Goal: Information Seeking & Learning: Learn about a topic

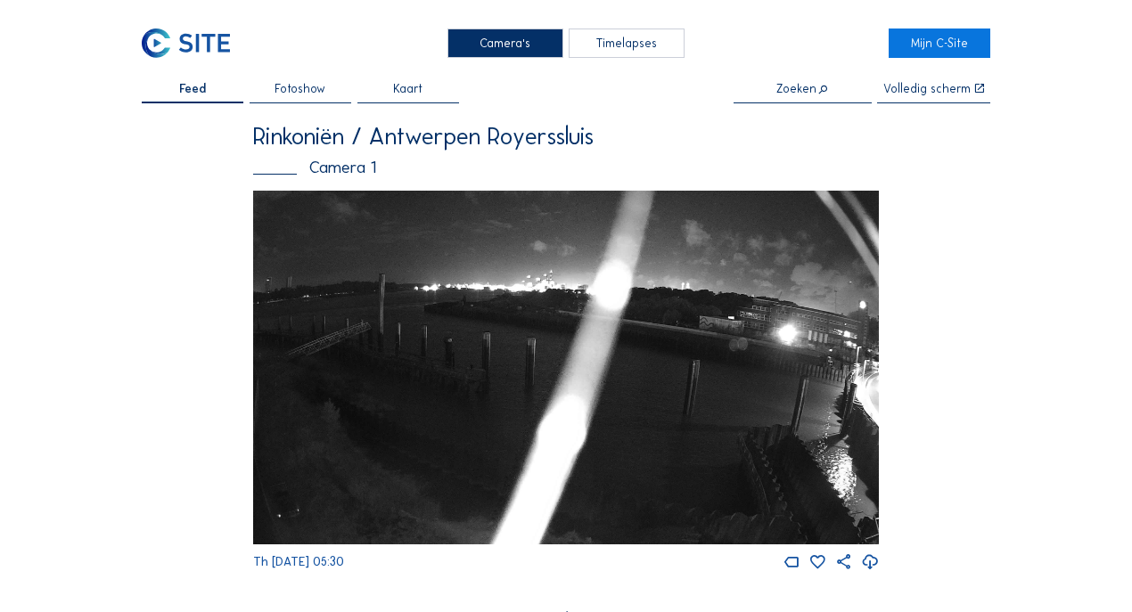
click at [502, 45] on div "Camera's" at bounding box center [505, 43] width 116 height 29
click at [503, 43] on div "Camera's" at bounding box center [505, 43] width 116 height 29
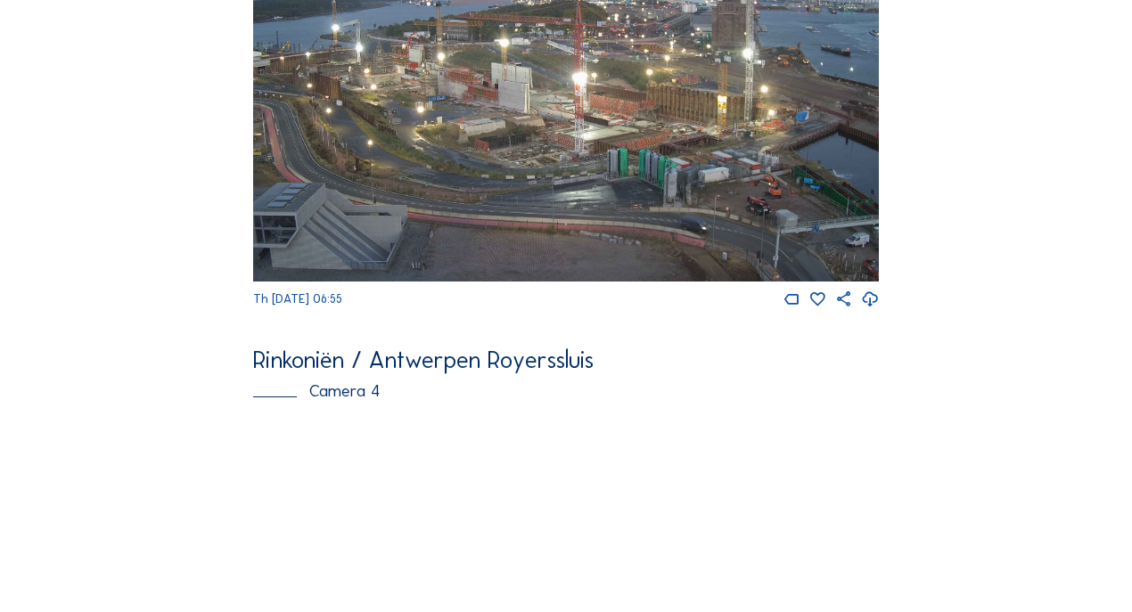
scroll to position [1618, 0]
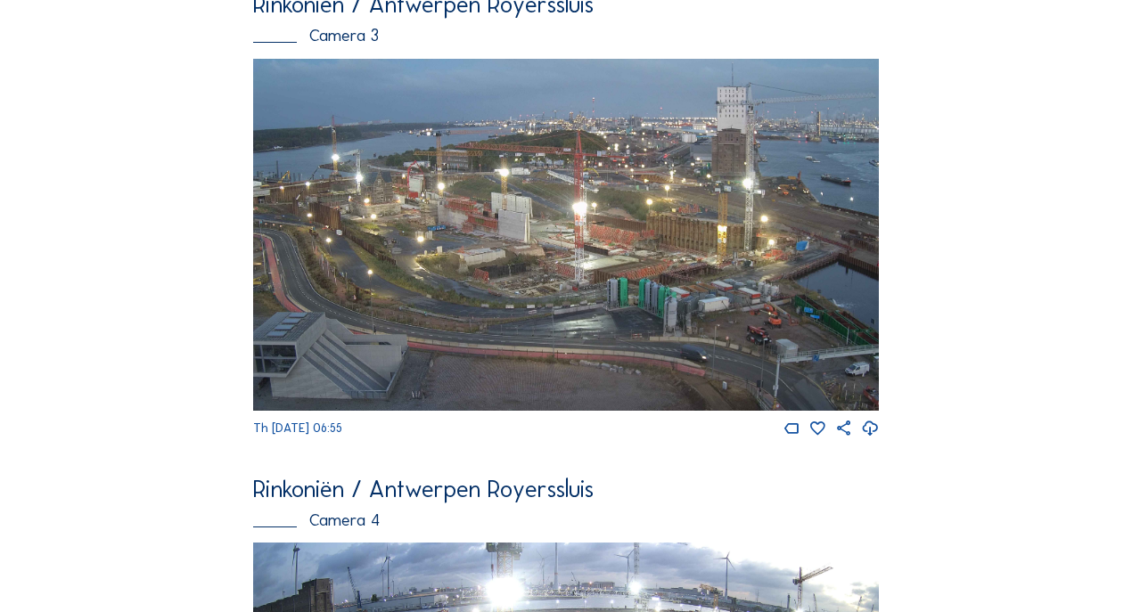
click at [635, 300] on img at bounding box center [566, 235] width 626 height 352
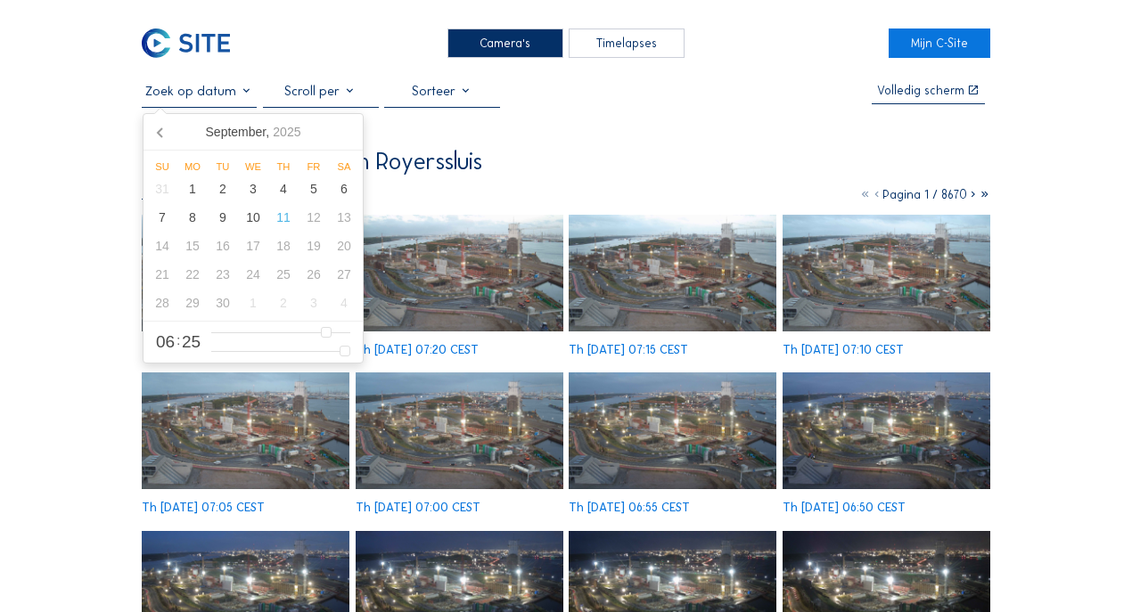
click at [248, 96] on input "text" at bounding box center [200, 91] width 116 height 16
click at [253, 217] on div "10" at bounding box center [253, 217] width 30 height 29
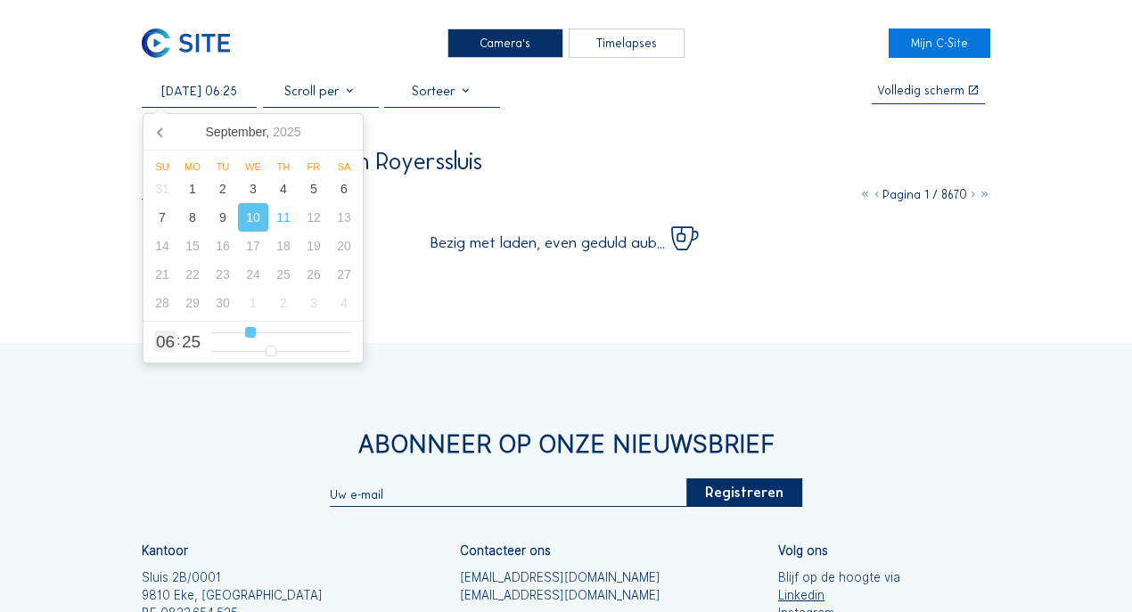
type input "10/09/2025 07:25"
type input "7"
type input "10/09/2025 08:25"
type input "8"
type input "10/09/2025 09:25"
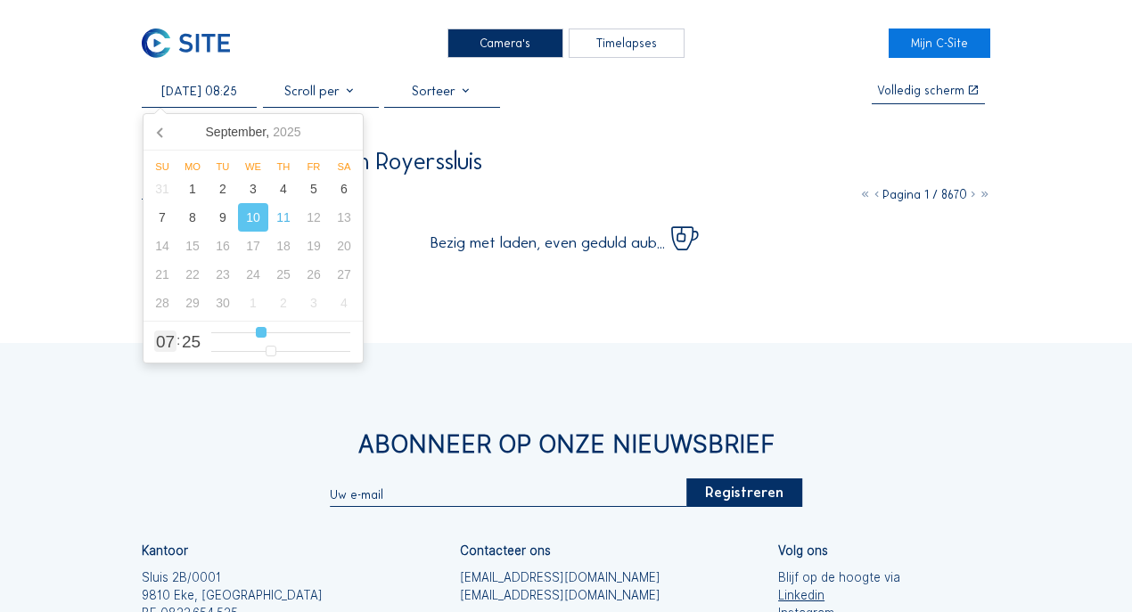
type input "9"
type input "10/09/2025 10:25"
type input "10"
type input "10/09/2025 11:25"
type input "11"
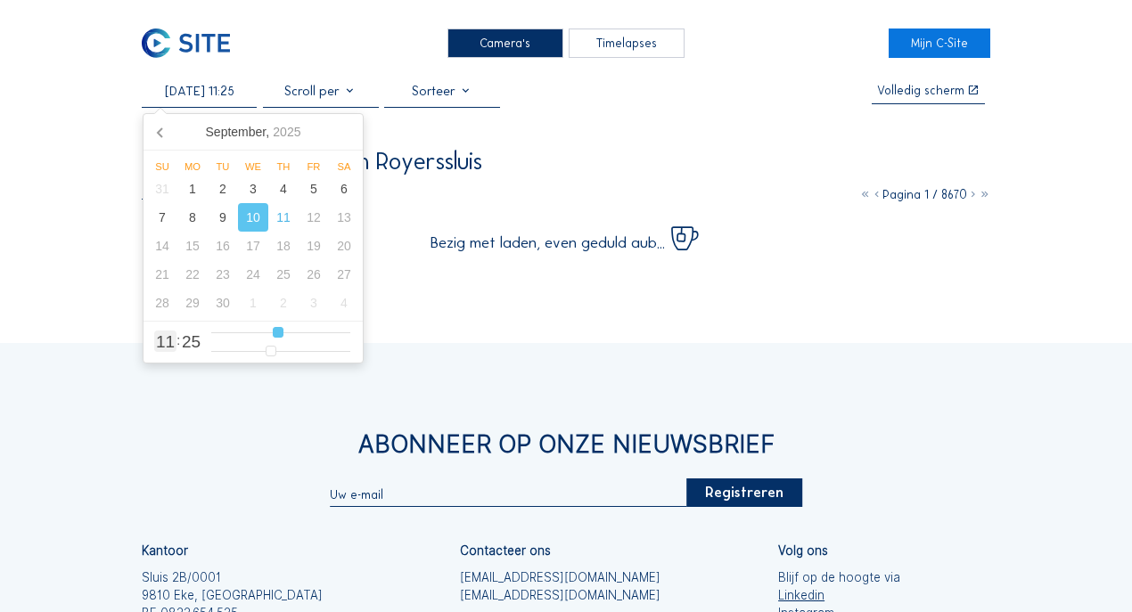
type input "10/09/2025 12:25"
type input "12"
type input "10/09/2025 13:25"
drag, startPoint x: 250, startPoint y: 334, endPoint x: 290, endPoint y: 334, distance: 40.1
type input "13"
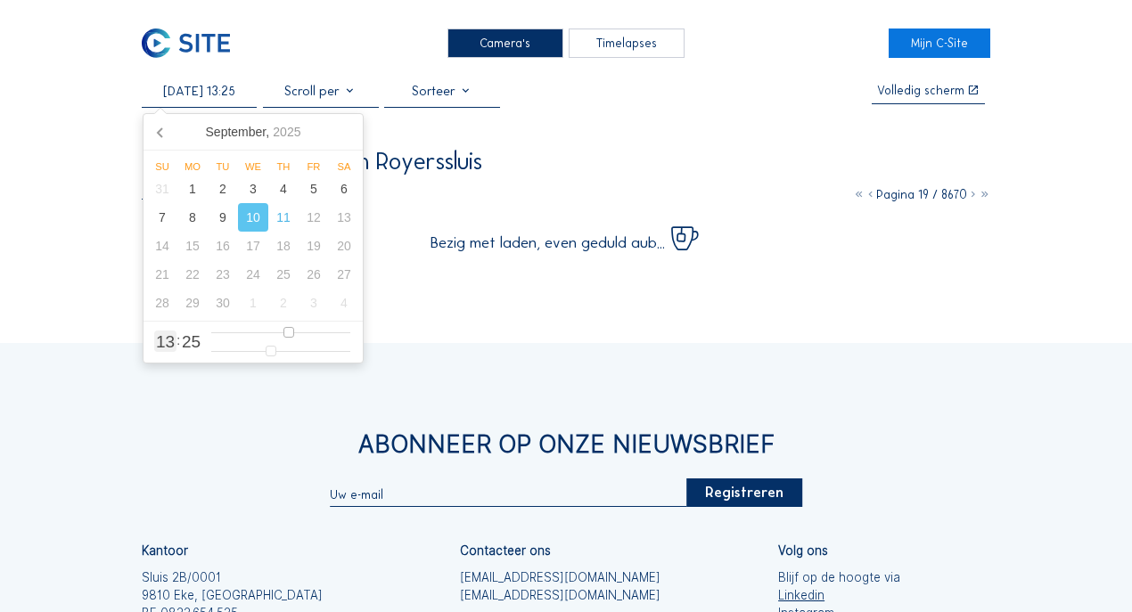
click at [290, 334] on input "range" at bounding box center [280, 332] width 139 height 15
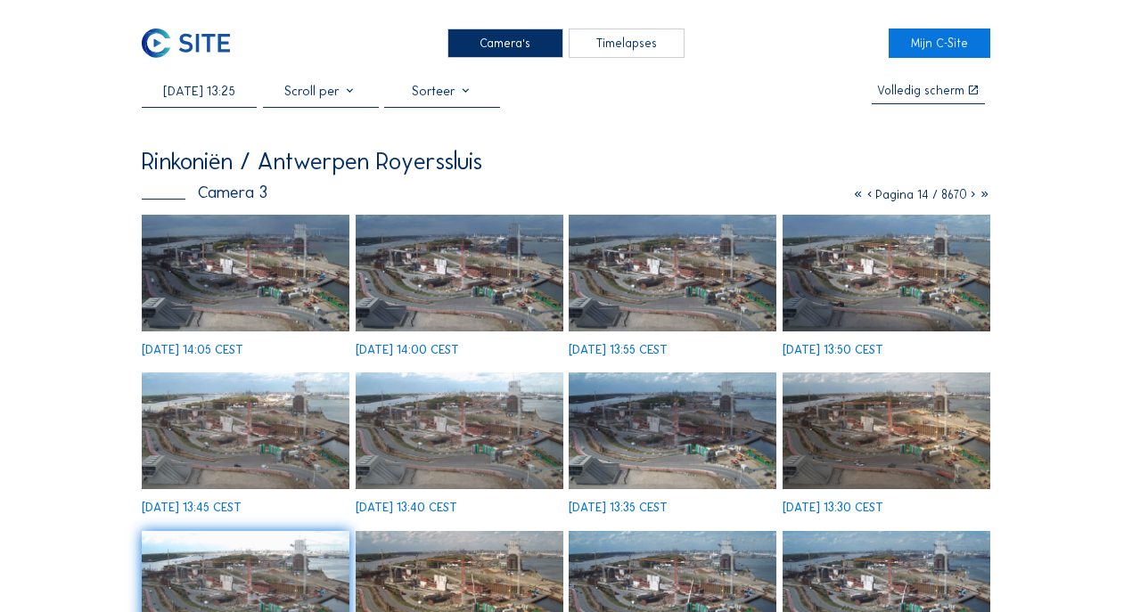
click at [242, 280] on img at bounding box center [246, 273] width 208 height 117
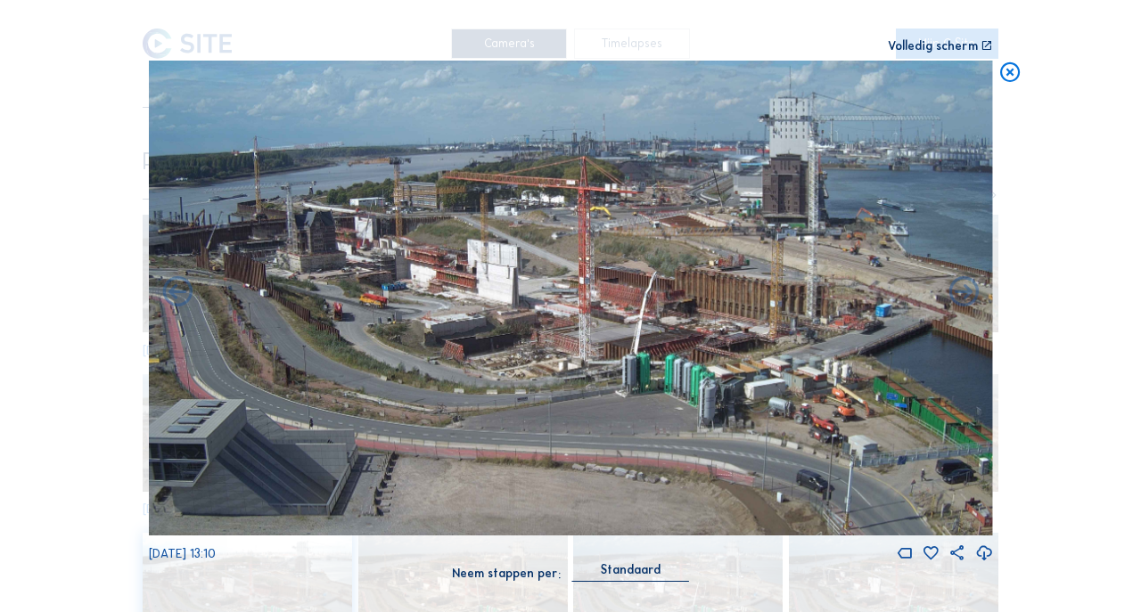
click at [1010, 76] on icon at bounding box center [1010, 73] width 24 height 25
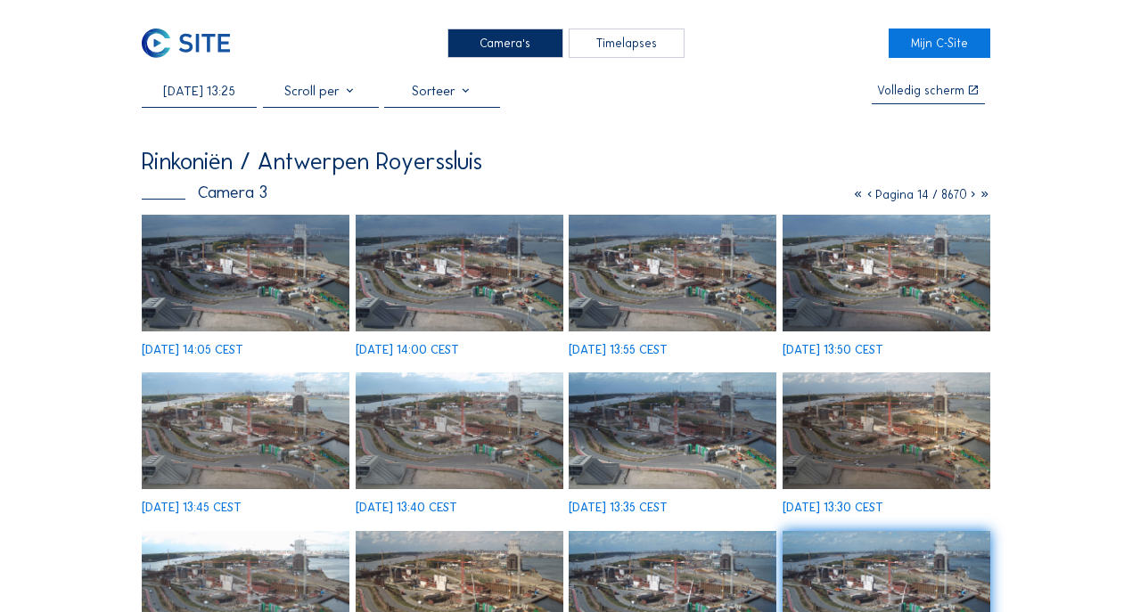
click at [525, 41] on div "Camera's" at bounding box center [505, 43] width 116 height 29
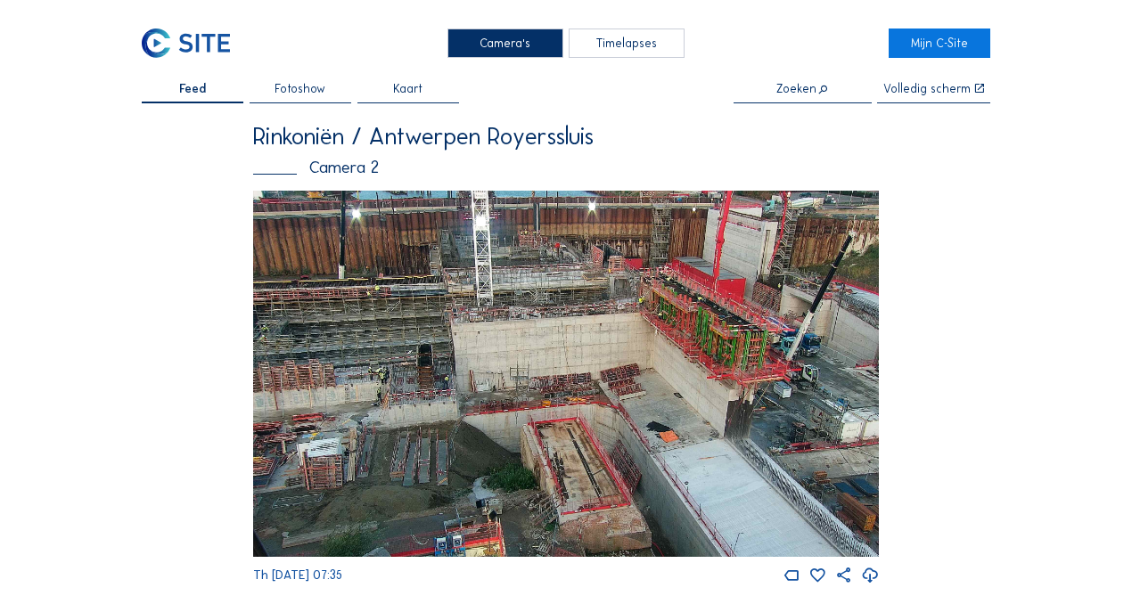
click at [489, 43] on div "Camera's" at bounding box center [505, 43] width 116 height 29
click at [554, 223] on img at bounding box center [566, 374] width 626 height 367
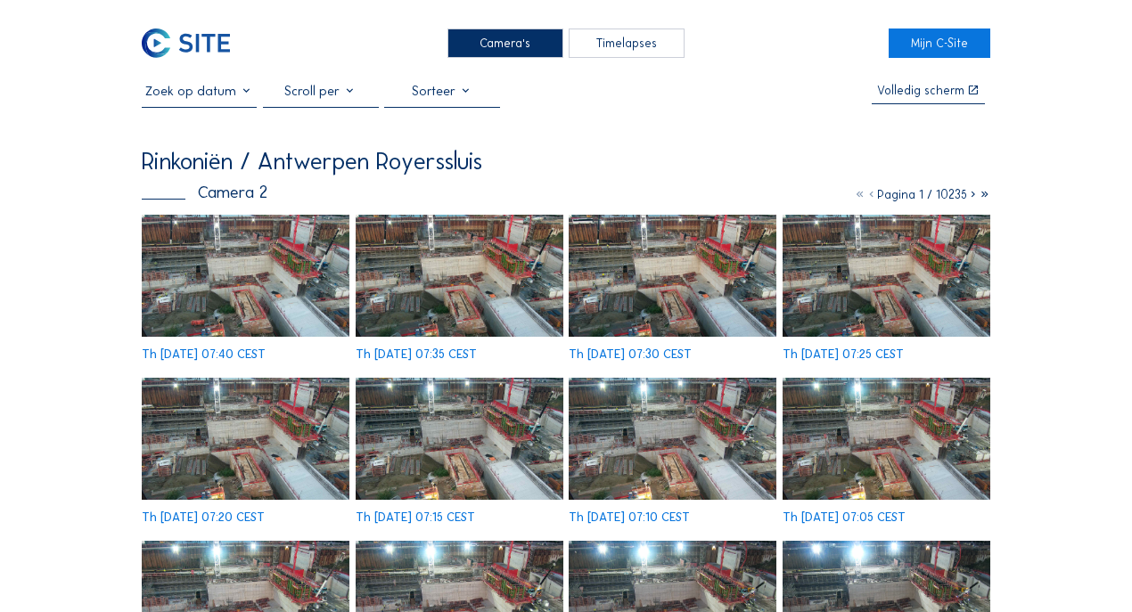
click at [226, 265] on img at bounding box center [246, 276] width 208 height 122
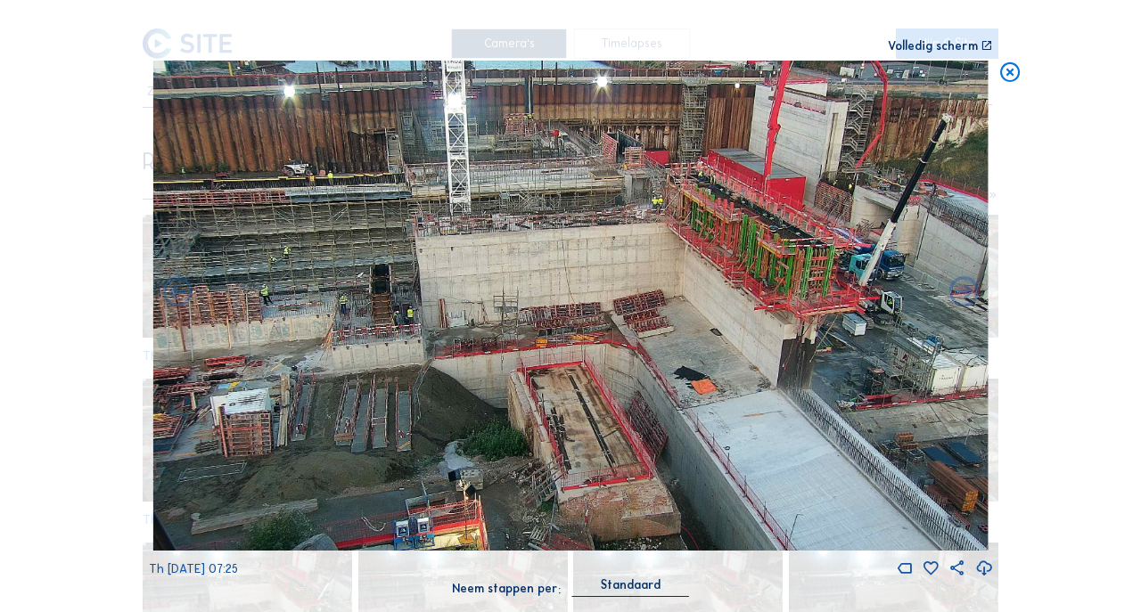
click at [1014, 77] on icon at bounding box center [1010, 73] width 24 height 25
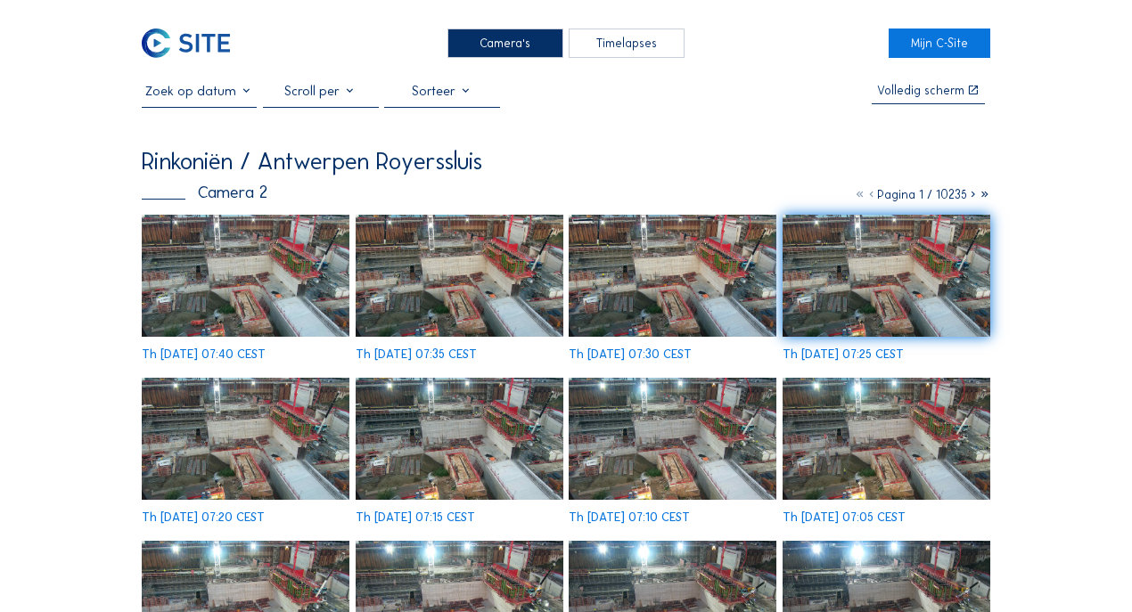
click at [264, 255] on img at bounding box center [246, 276] width 208 height 122
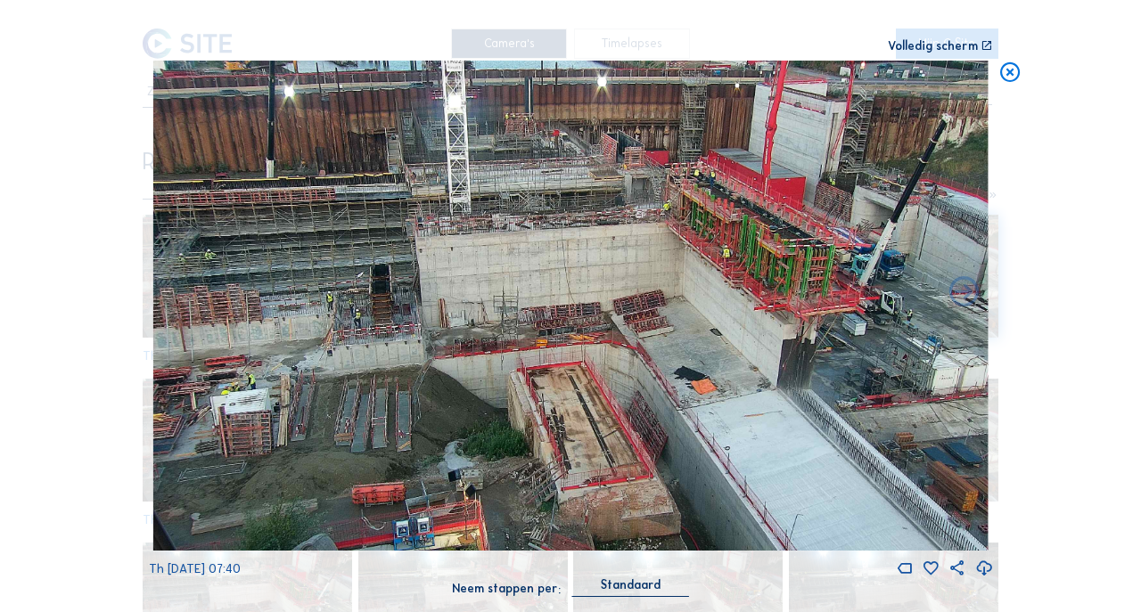
click at [1010, 69] on icon at bounding box center [1010, 73] width 24 height 25
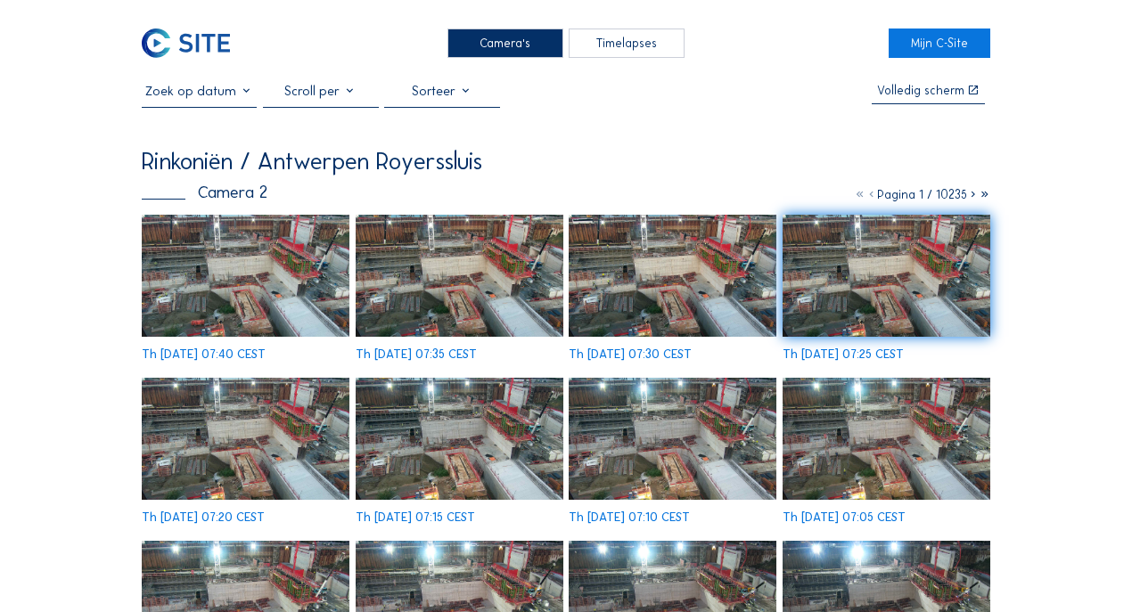
click at [492, 45] on div "Camera's" at bounding box center [505, 43] width 116 height 29
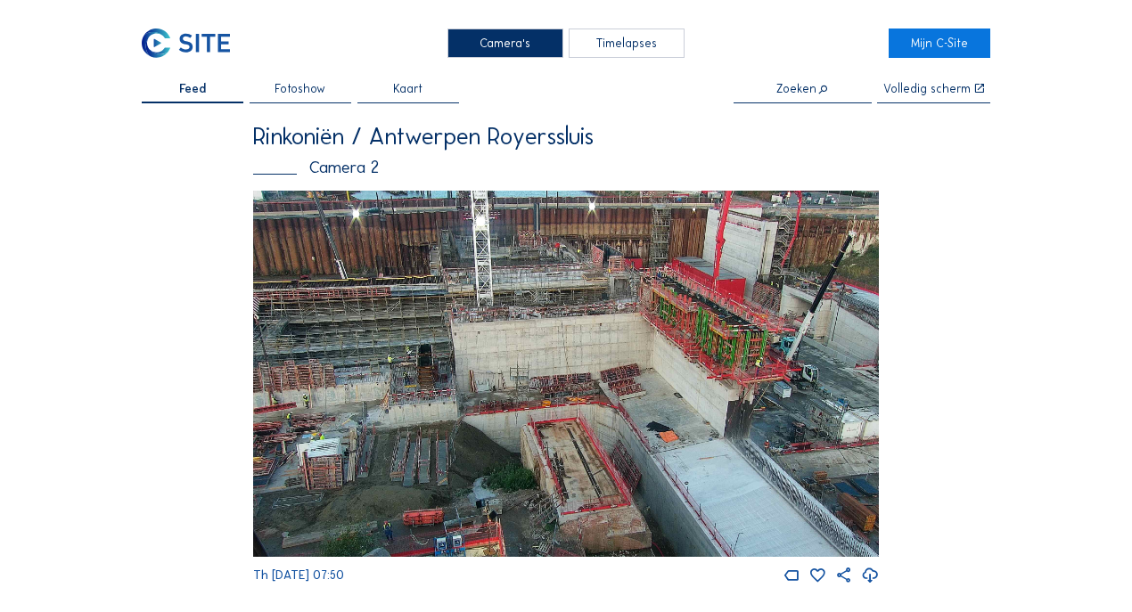
click at [504, 52] on div "Camera's" at bounding box center [505, 43] width 116 height 29
click at [540, 364] on img at bounding box center [566, 374] width 626 height 367
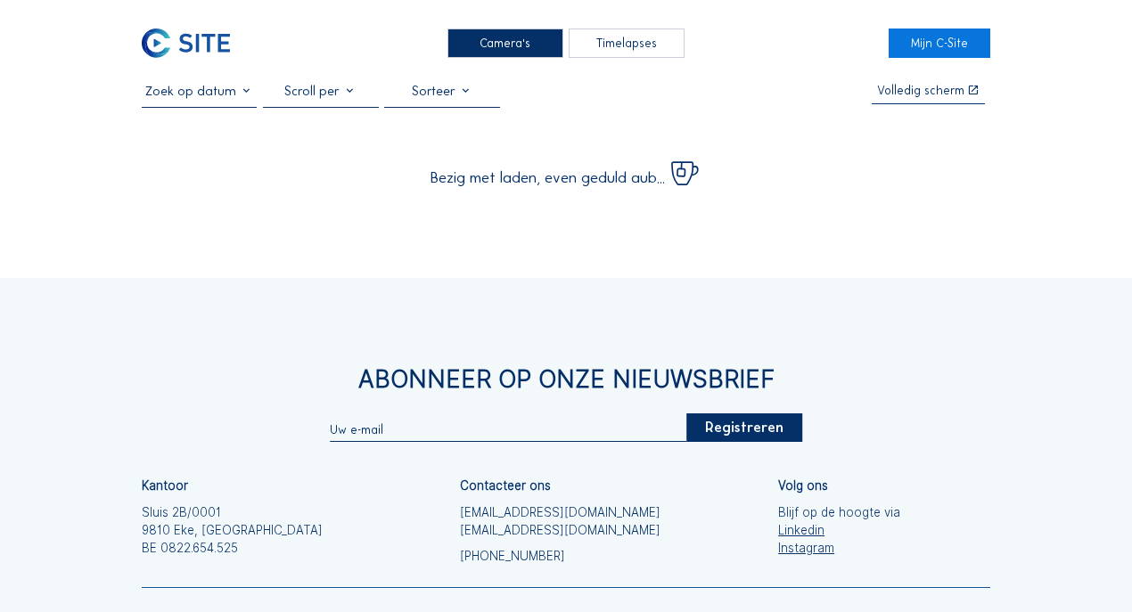
click at [230, 193] on div "Camera's Timelapses Mijn C-Site Volledig scherm Bezig met laden, even geduld au…" at bounding box center [566, 381] width 1132 height 763
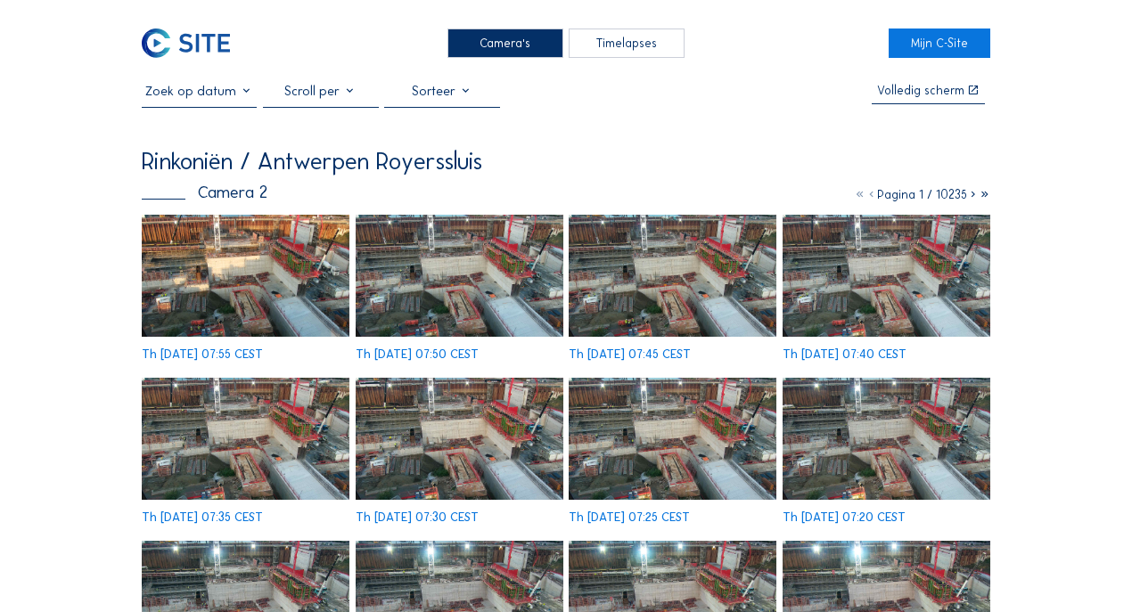
click at [238, 278] on img at bounding box center [246, 276] width 208 height 122
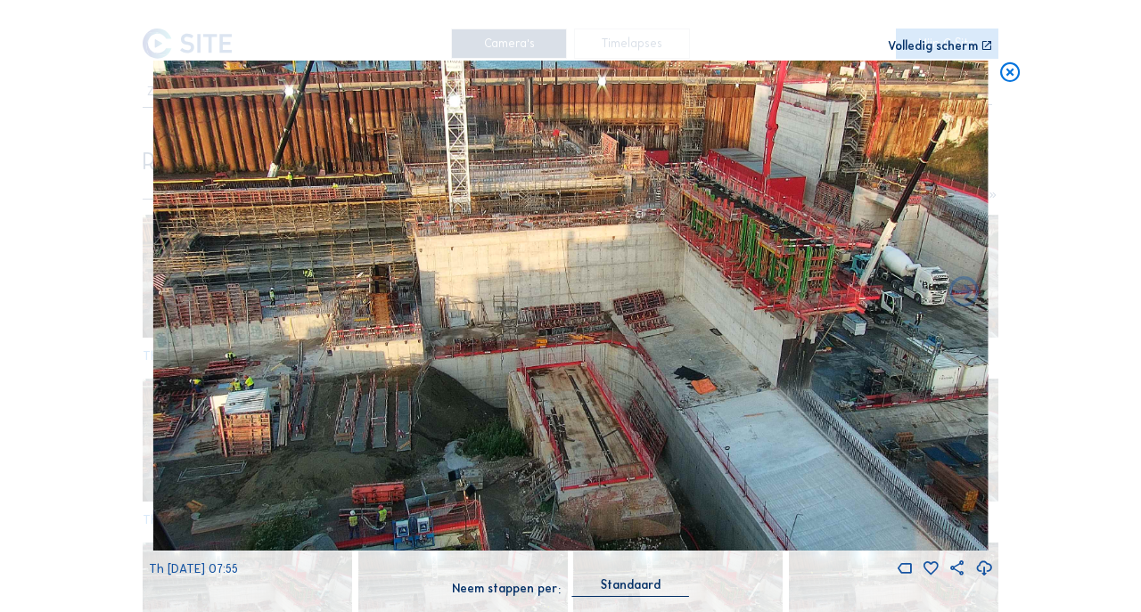
click at [1003, 75] on icon at bounding box center [1010, 73] width 24 height 25
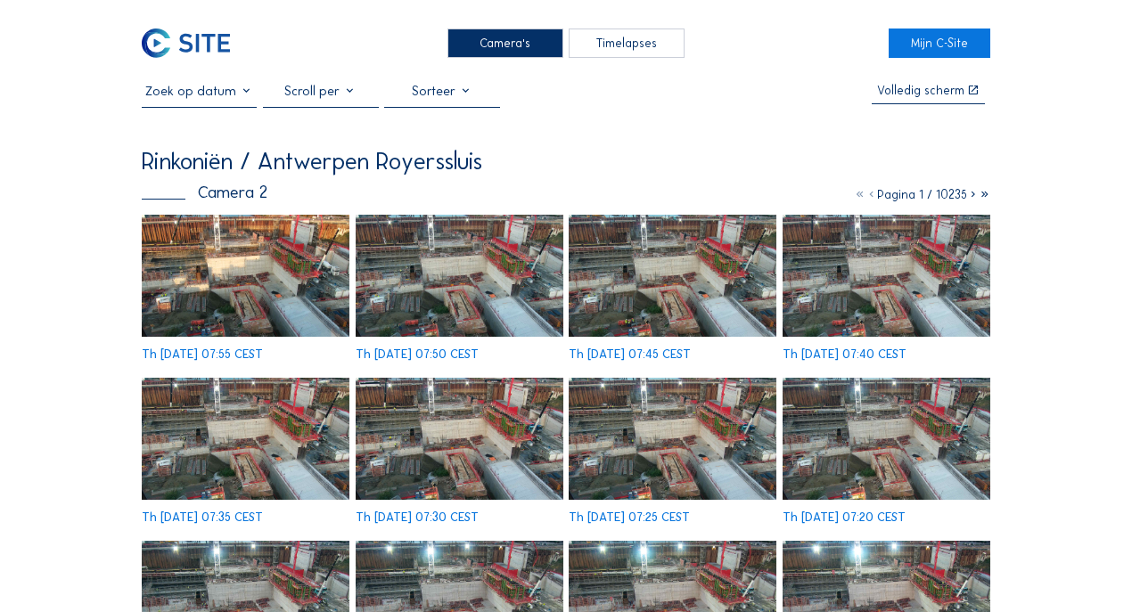
click at [515, 39] on div "Camera's" at bounding box center [505, 43] width 116 height 29
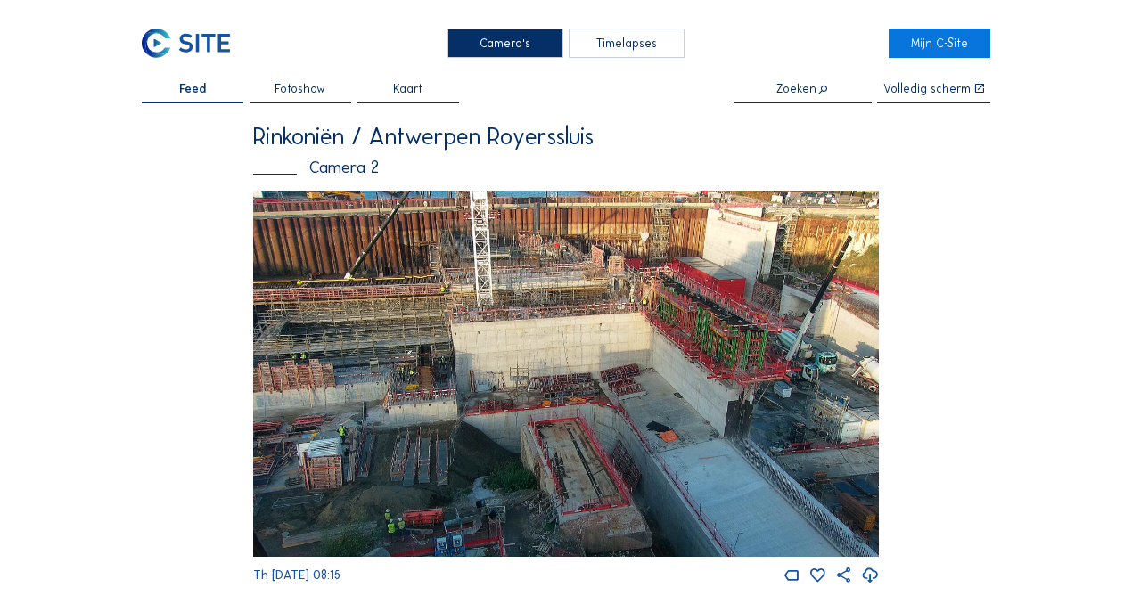
click at [512, 45] on div "Camera's" at bounding box center [505, 43] width 116 height 29
click at [537, 36] on div "Camera's" at bounding box center [505, 43] width 116 height 29
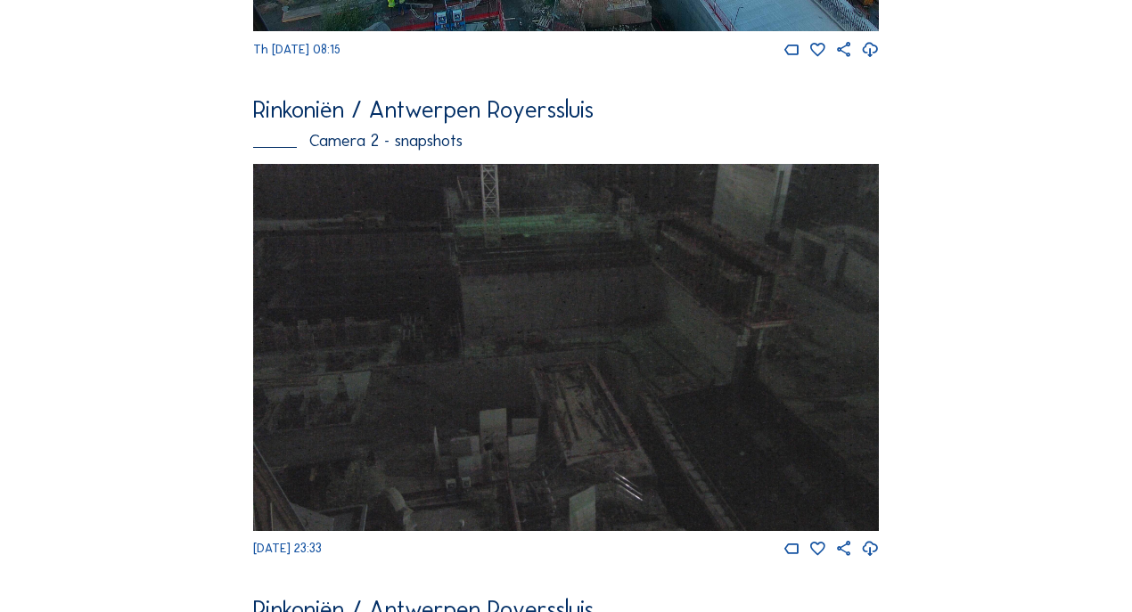
scroll to position [729, 0]
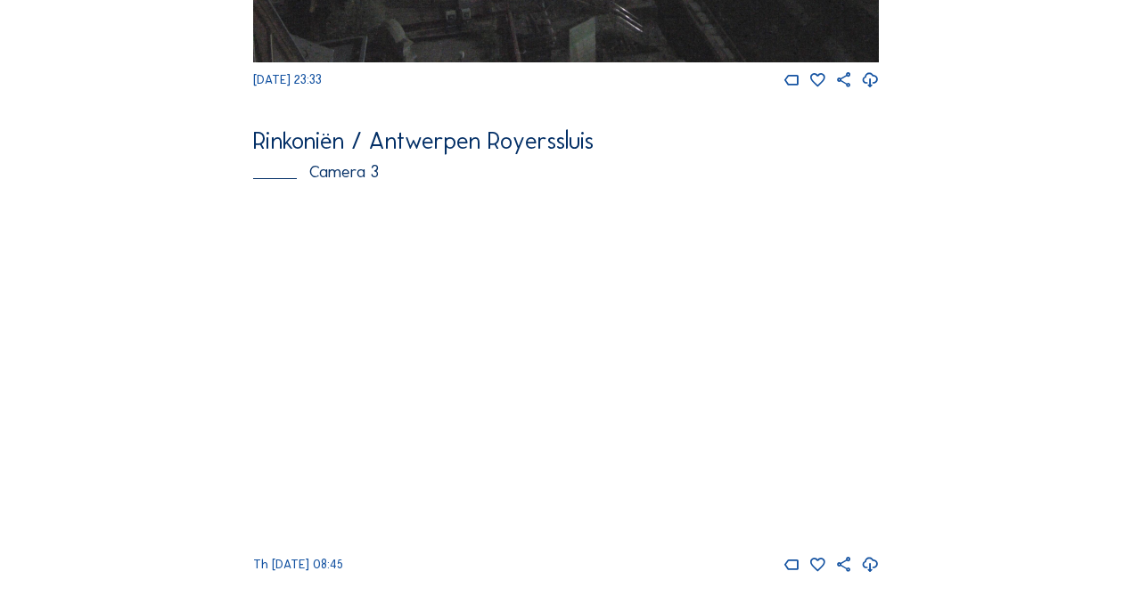
scroll to position [1560, 0]
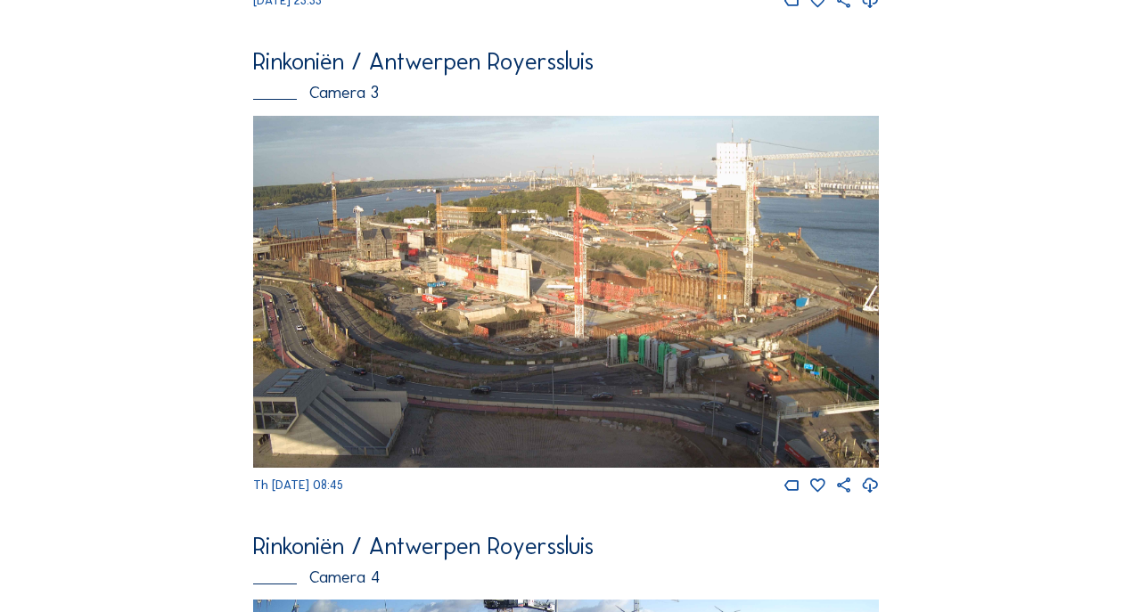
click at [577, 314] on img at bounding box center [566, 292] width 626 height 352
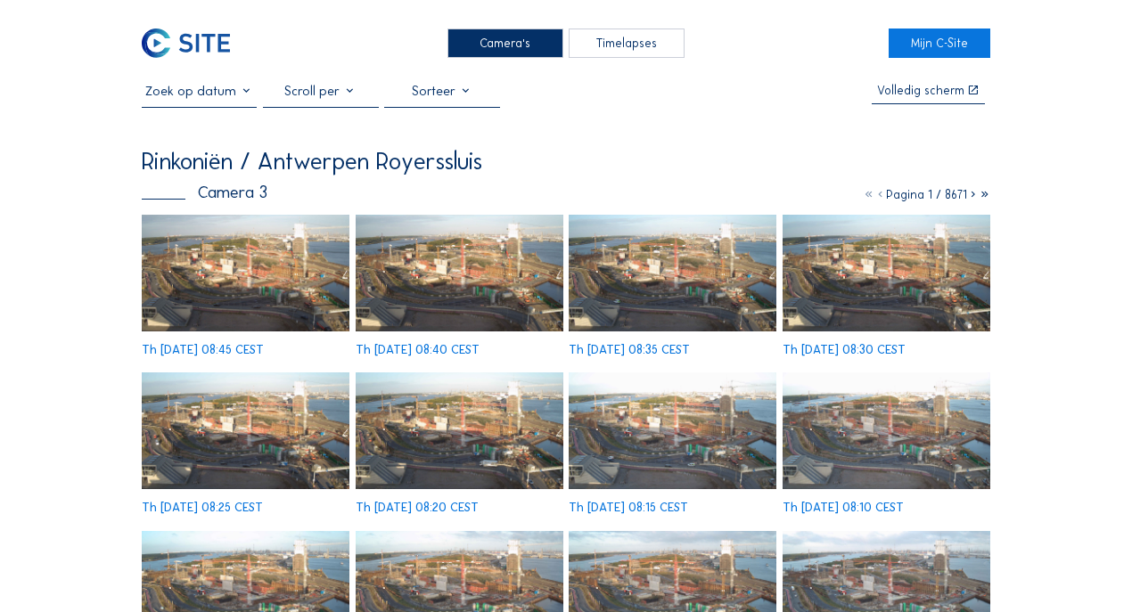
click at [319, 282] on img at bounding box center [246, 273] width 208 height 117
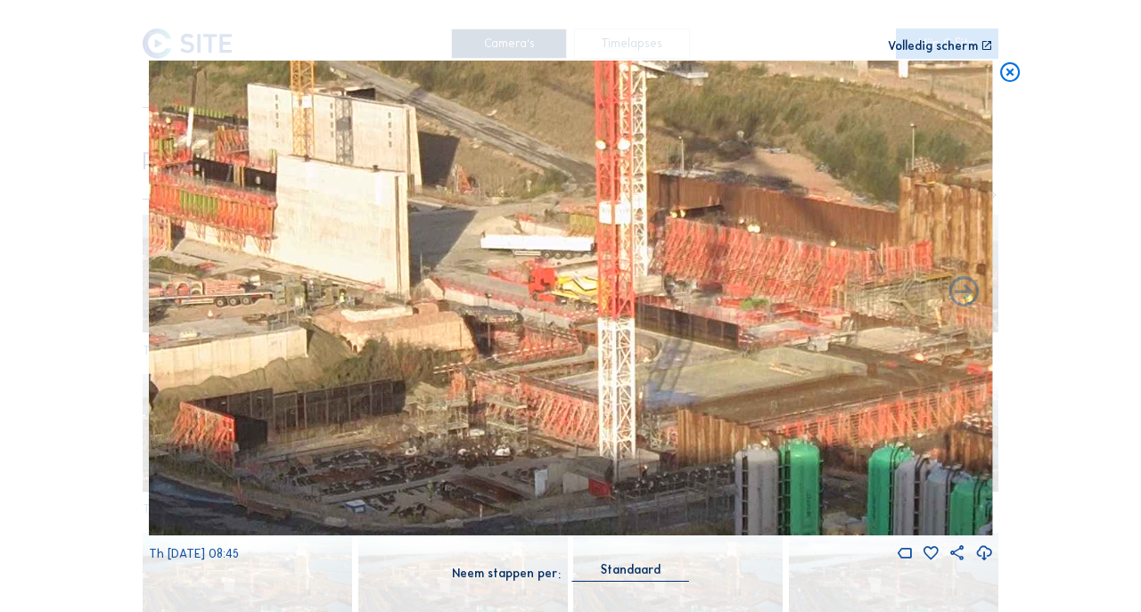
click at [1008, 78] on icon at bounding box center [1010, 73] width 24 height 25
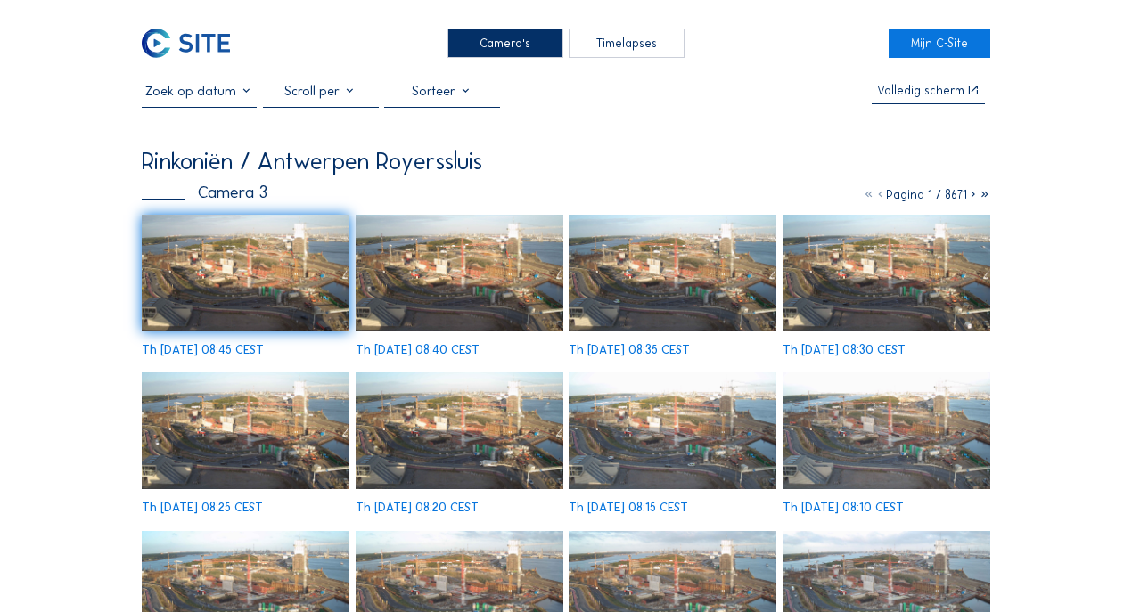
click at [538, 44] on div "Camera's" at bounding box center [505, 43] width 116 height 29
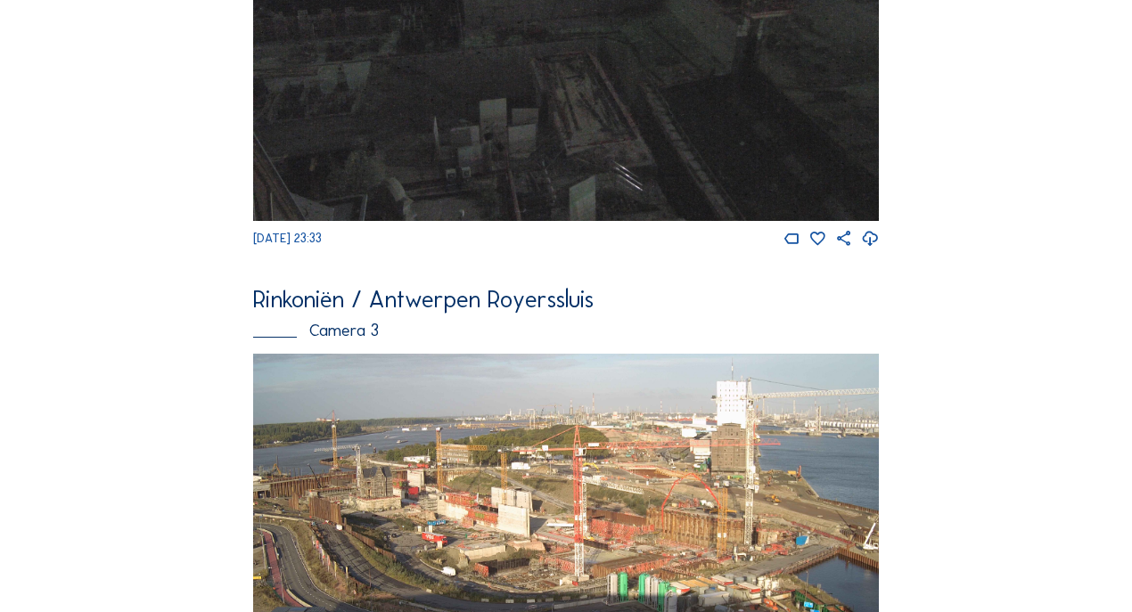
scroll to position [1679, 0]
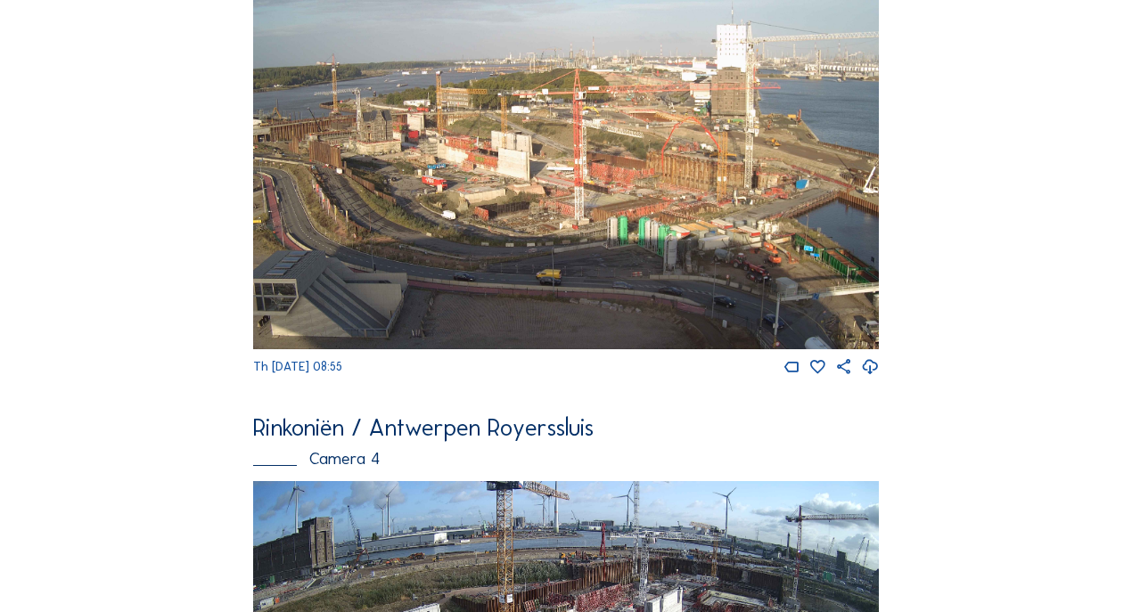
click at [553, 200] on img at bounding box center [566, 173] width 626 height 352
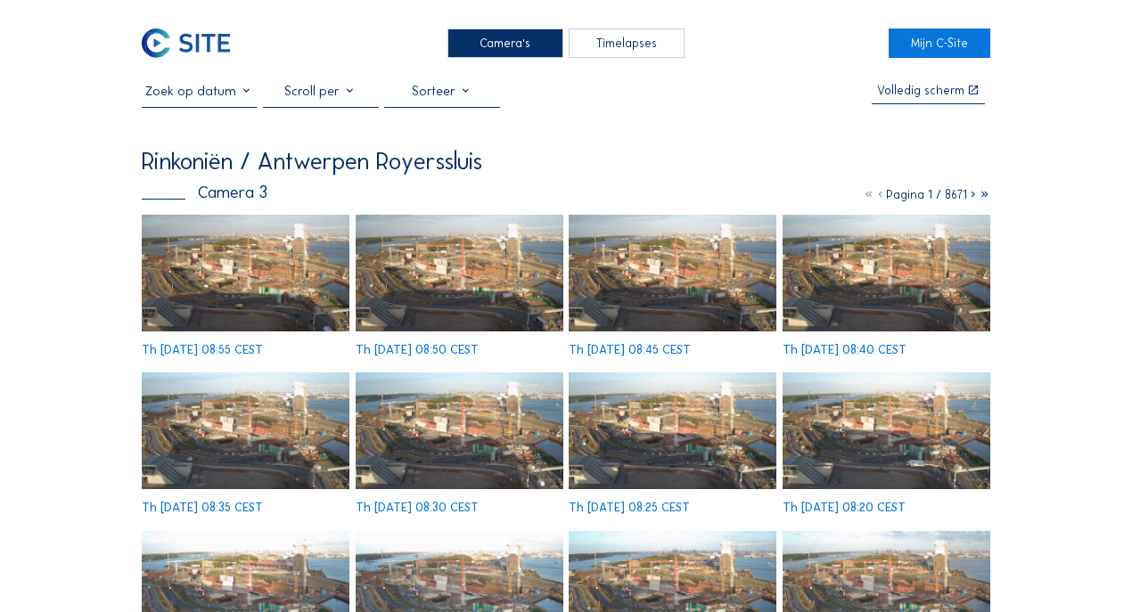
click at [224, 247] on img at bounding box center [246, 273] width 208 height 117
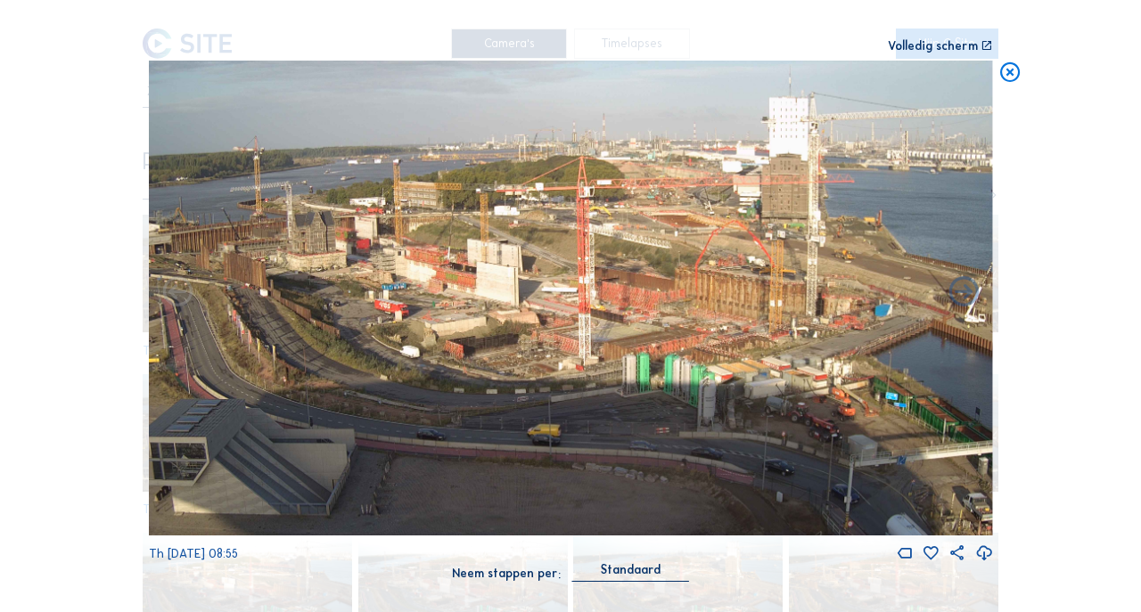
click at [594, 310] on img at bounding box center [571, 298] width 844 height 475
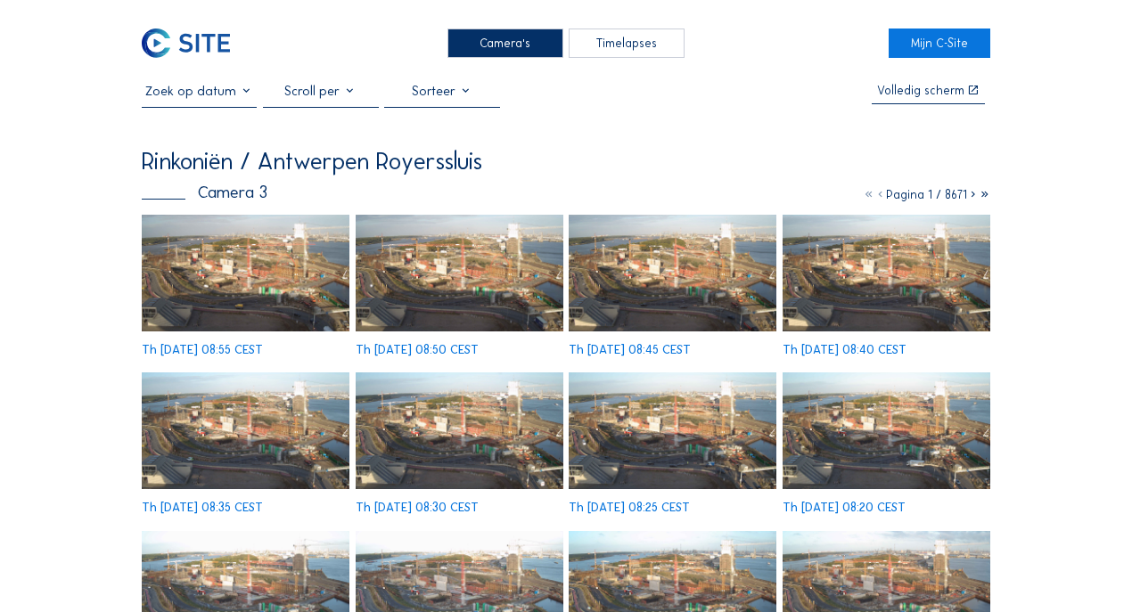
click at [293, 254] on img at bounding box center [246, 273] width 208 height 117
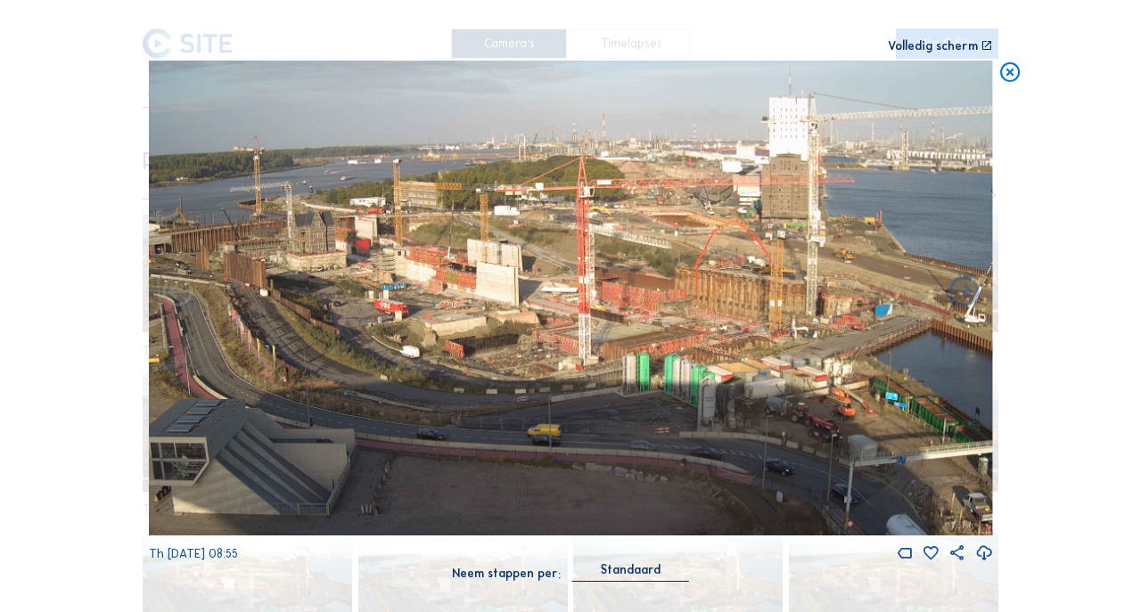
click at [1020, 71] on icon at bounding box center [1010, 73] width 24 height 25
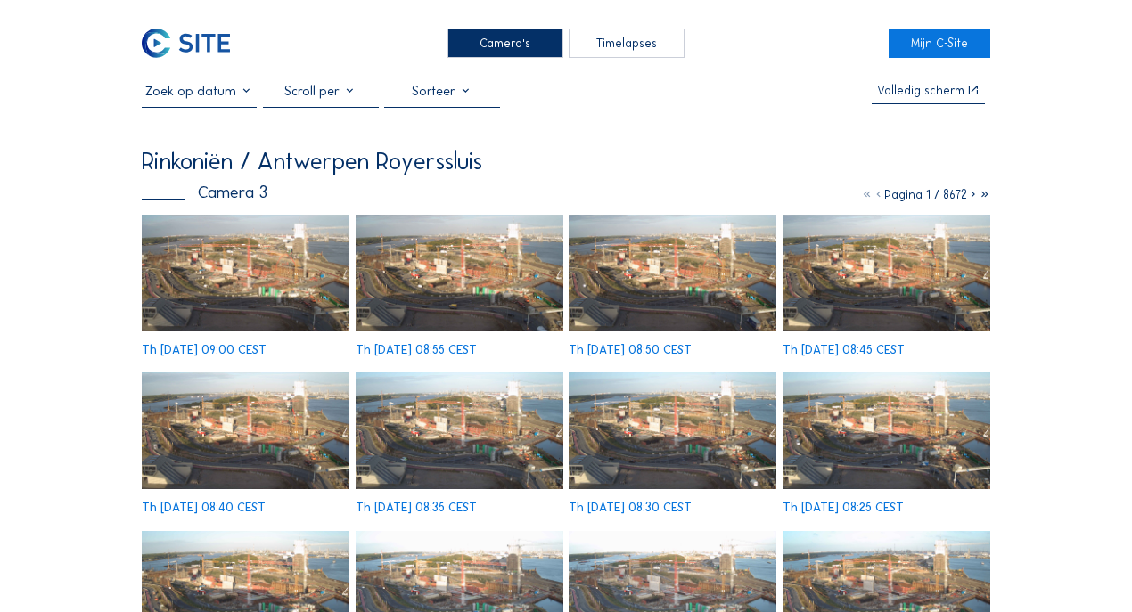
click at [245, 344] on div "Th [DATE] 09:00 CEST" at bounding box center [204, 350] width 125 height 12
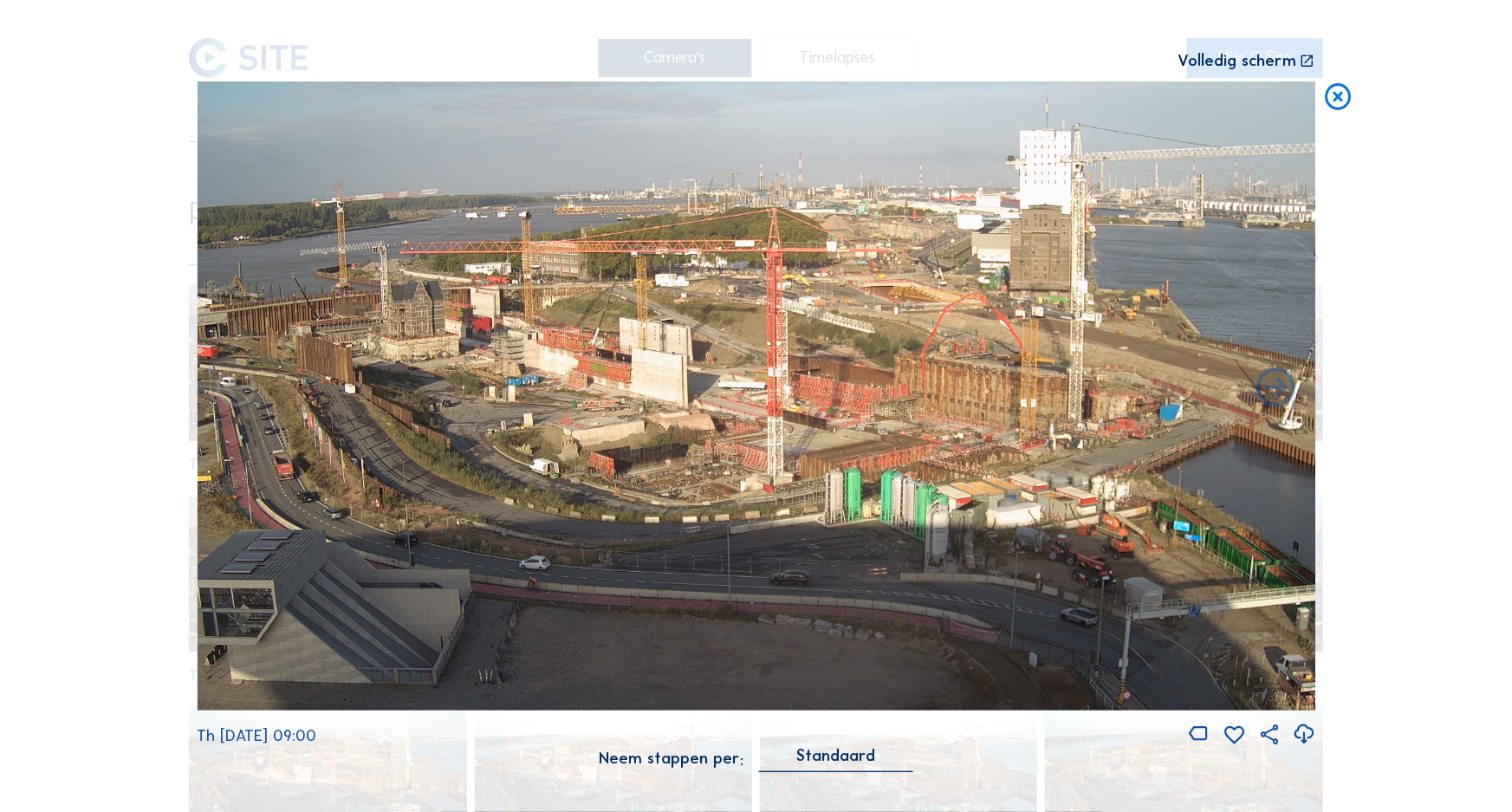
click at [1100, 100] on icon at bounding box center [1339, 98] width 32 height 33
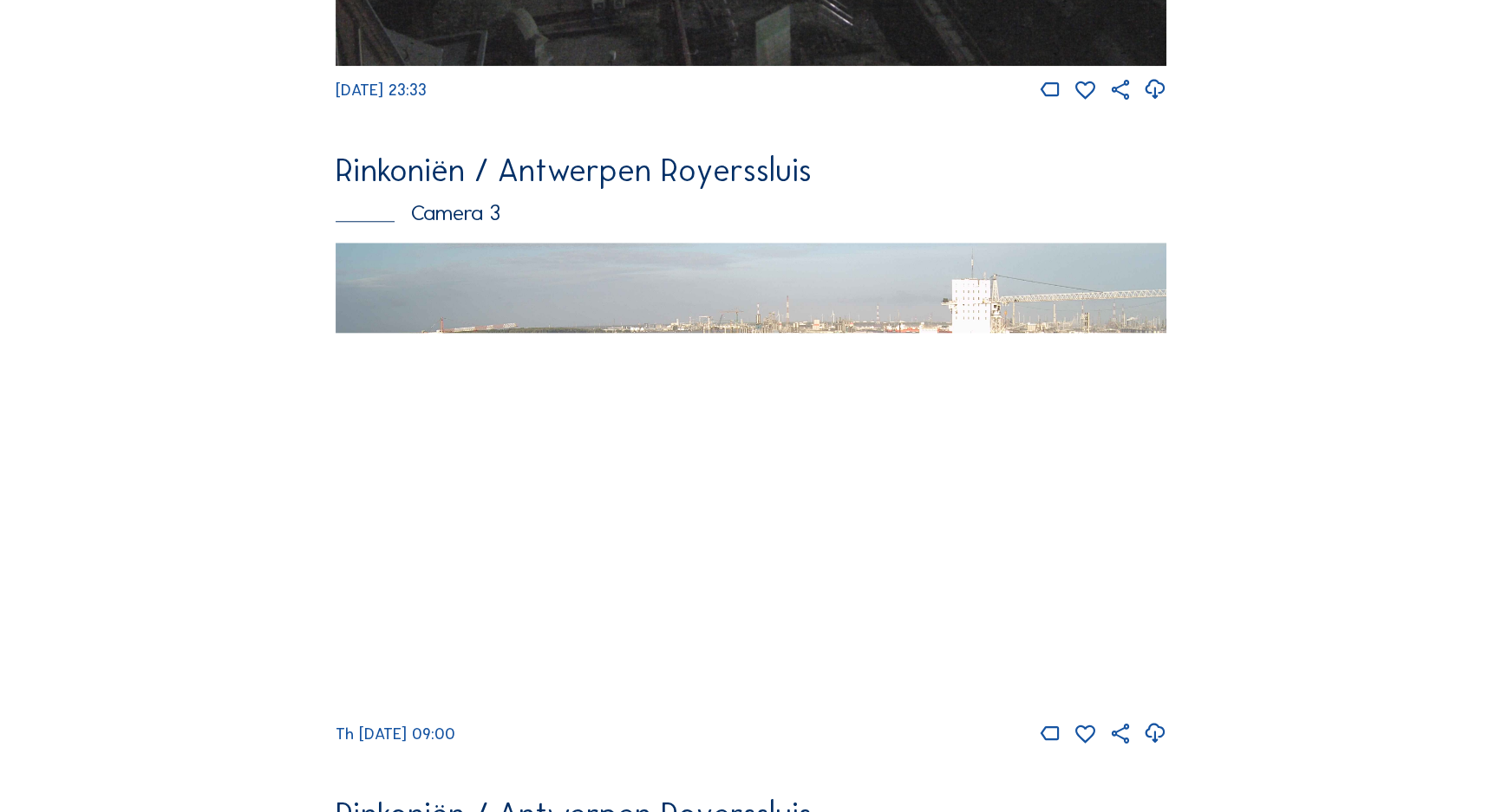
scroll to position [1833, 0]
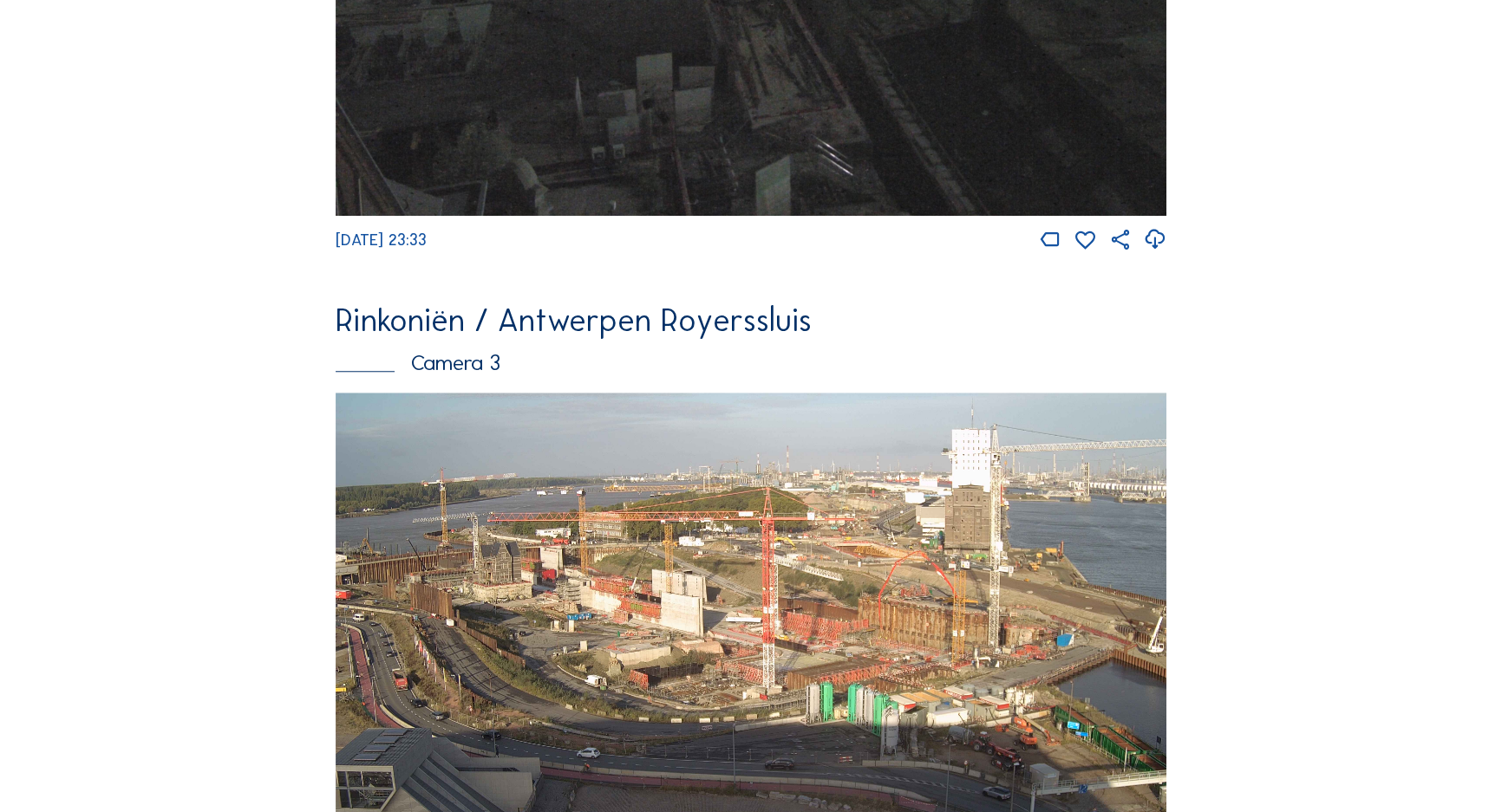
click at [694, 580] on img at bounding box center [751, 626] width 831 height 467
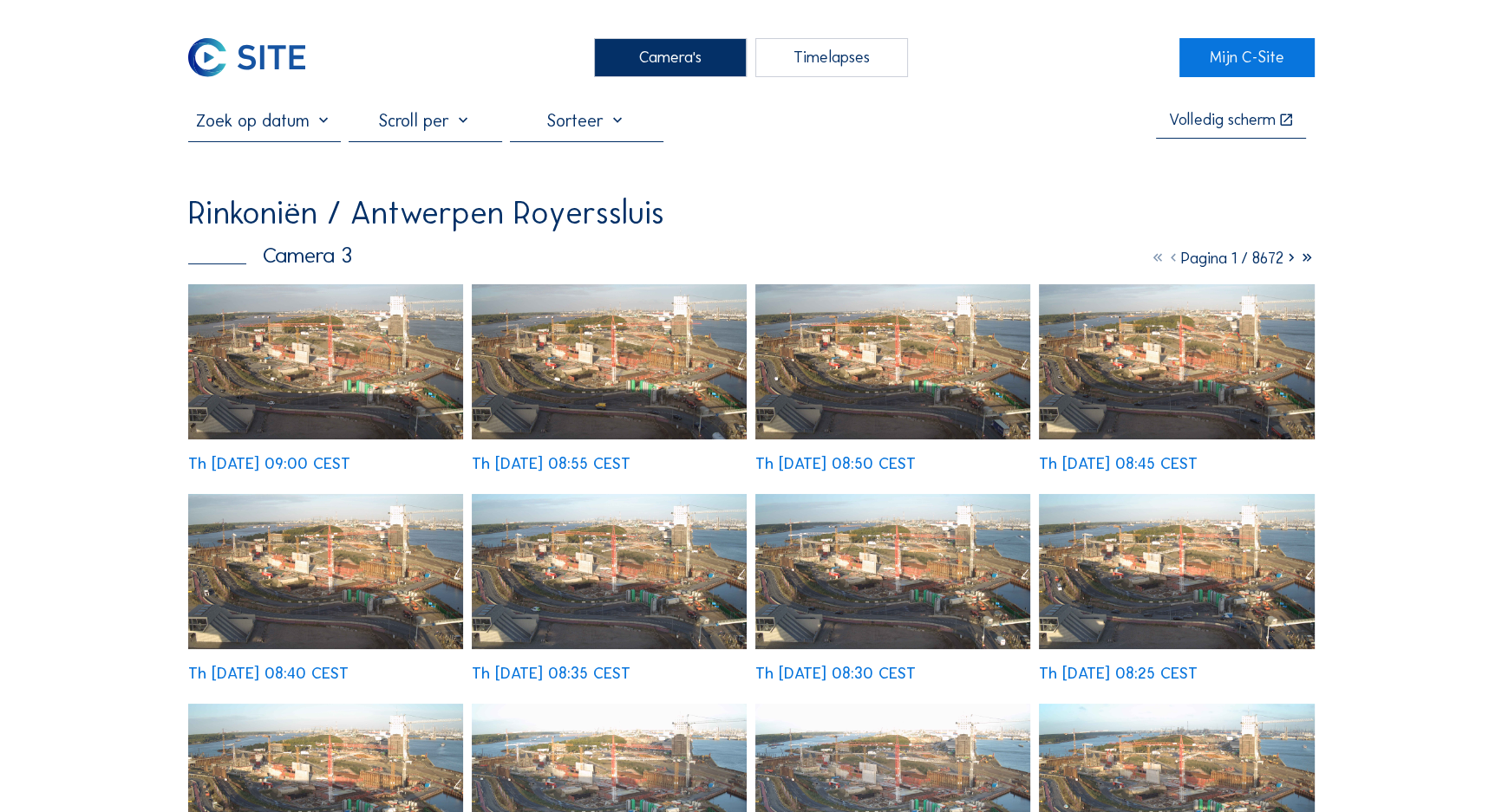
click at [674, 62] on div "Camera's" at bounding box center [670, 57] width 154 height 40
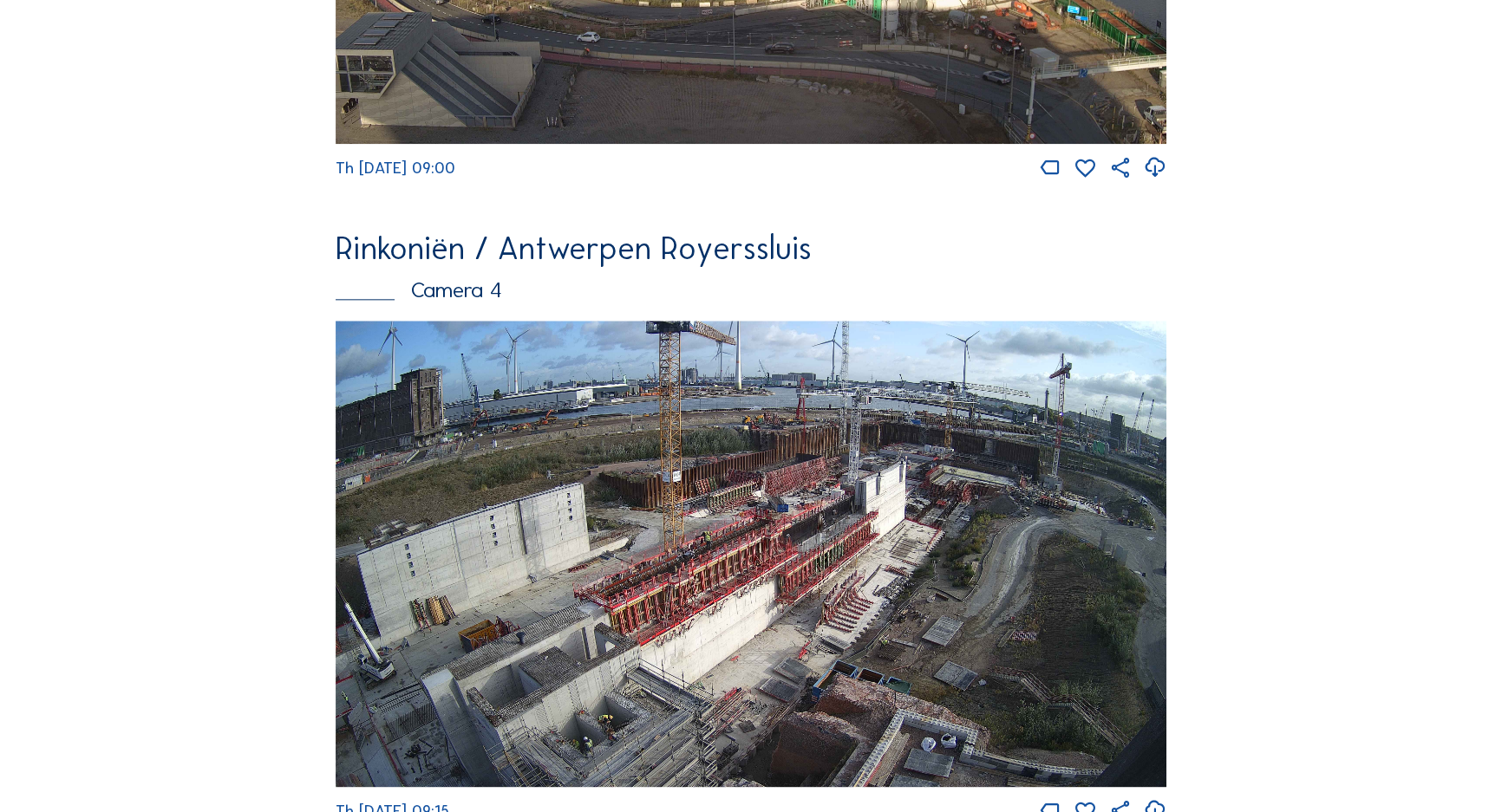
scroll to position [2668, 0]
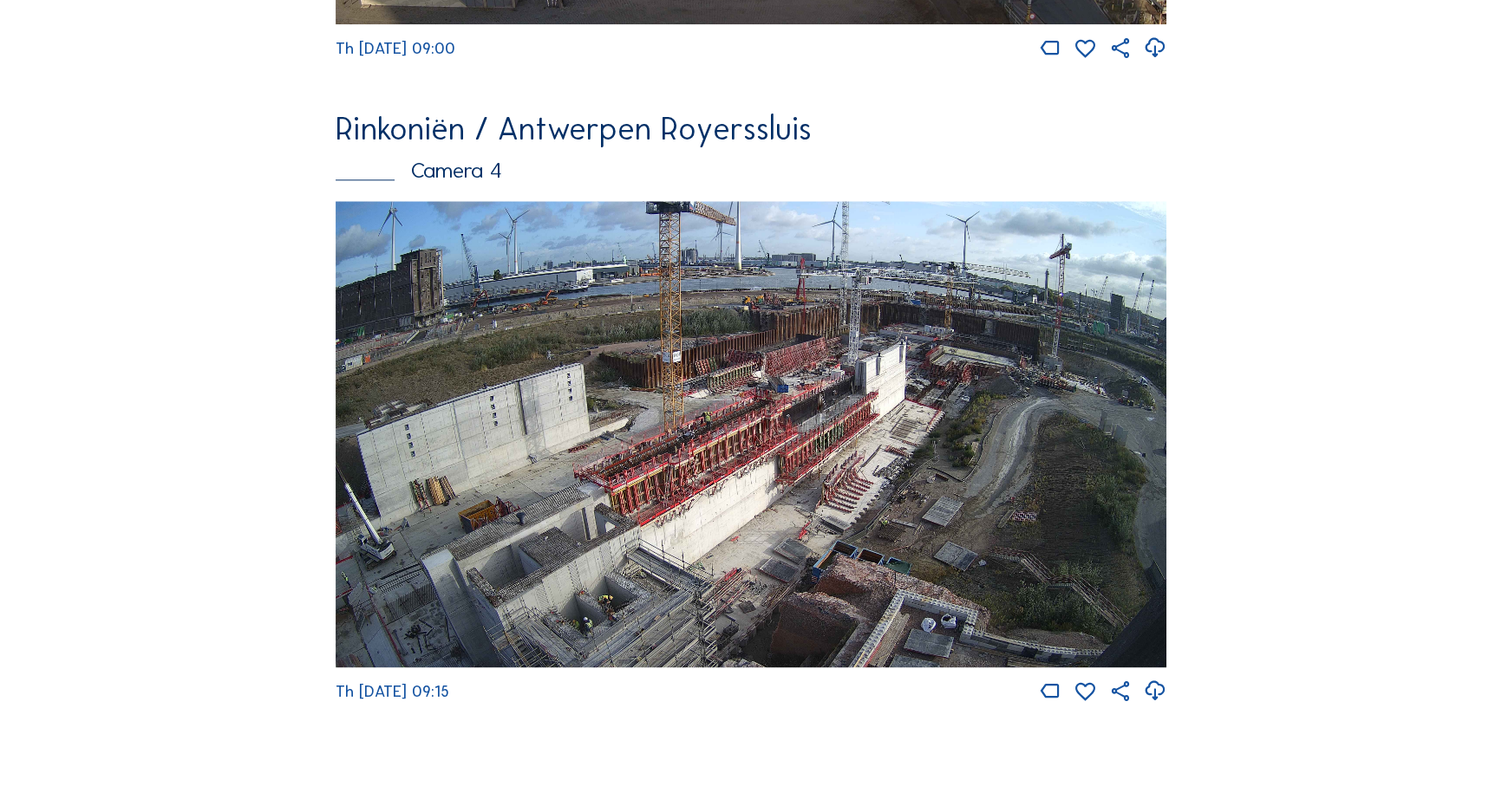
click at [891, 402] on img at bounding box center [751, 435] width 831 height 467
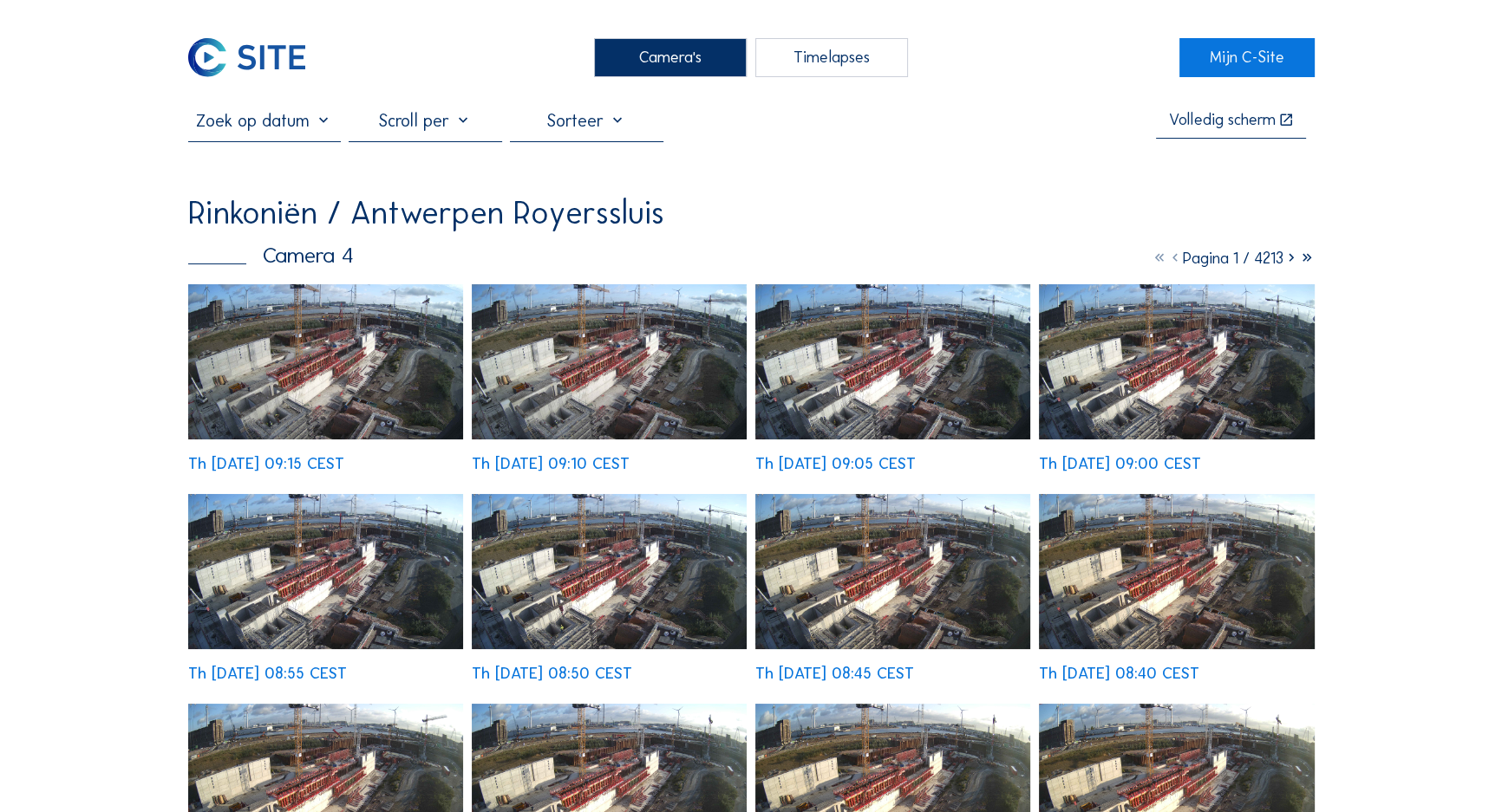
click at [355, 338] on img at bounding box center [325, 362] width 275 height 156
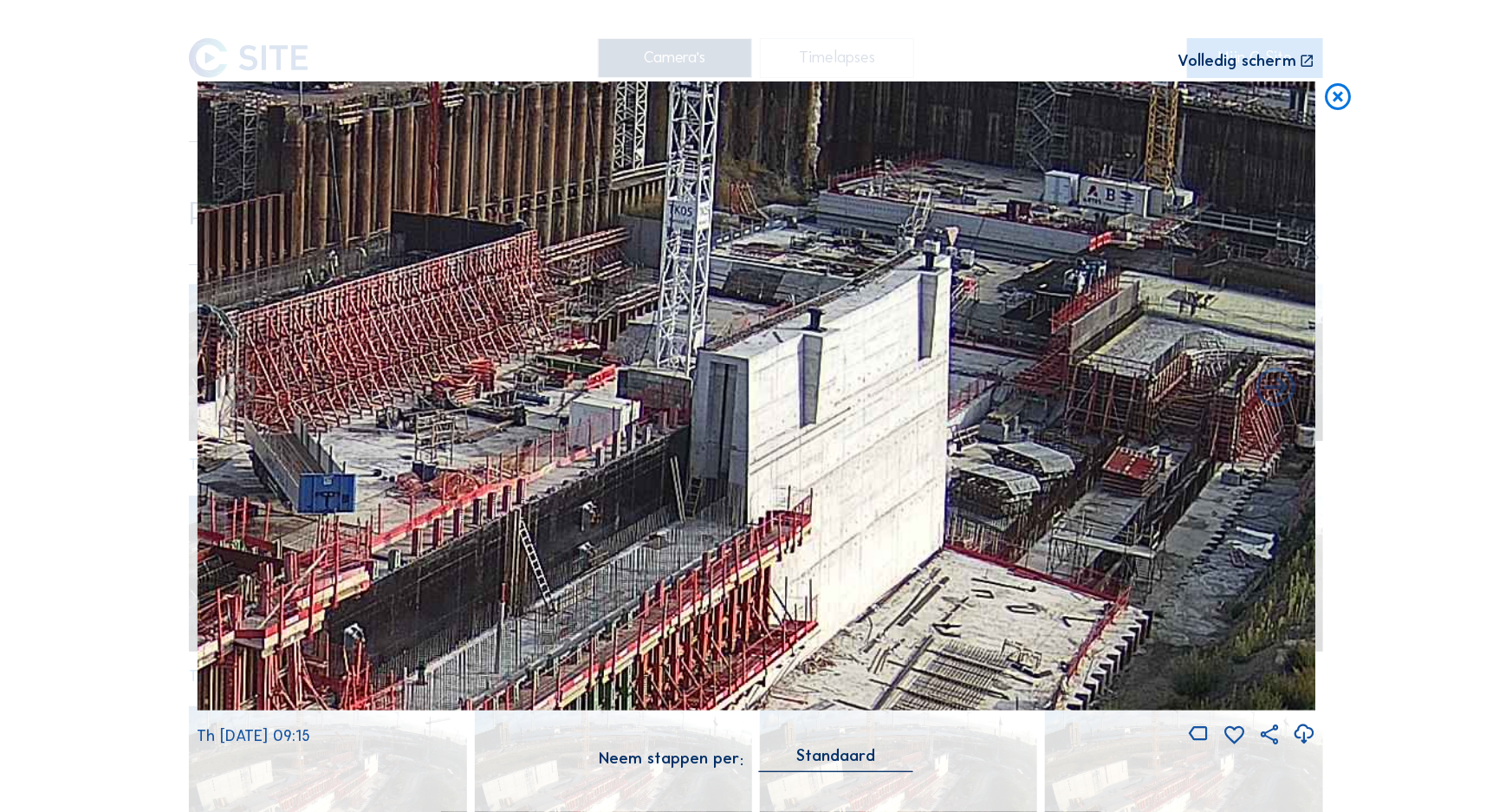
drag, startPoint x: 784, startPoint y: 335, endPoint x: 827, endPoint y: 349, distance: 45.2
click at [827, 349] on img at bounding box center [756, 396] width 1119 height 629
click at [1321, 103] on div "Scroll om door de tijd te reizen | Druk op de 'Alt'-knop + scroll om te Zoomen …" at bounding box center [756, 406] width 1512 height 812
click at [1345, 95] on icon at bounding box center [1339, 98] width 32 height 33
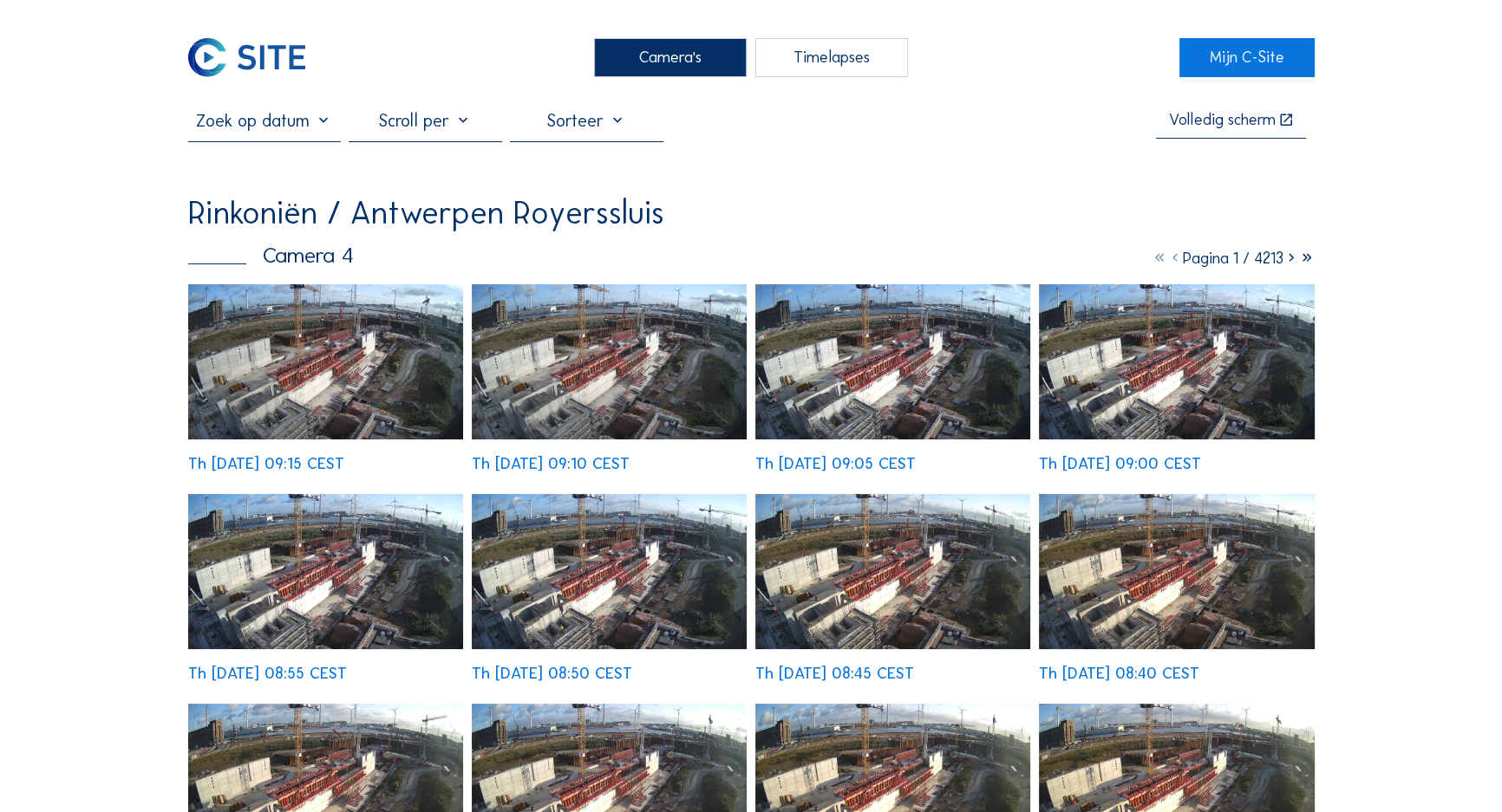
click at [665, 75] on div "Camera's" at bounding box center [670, 57] width 154 height 40
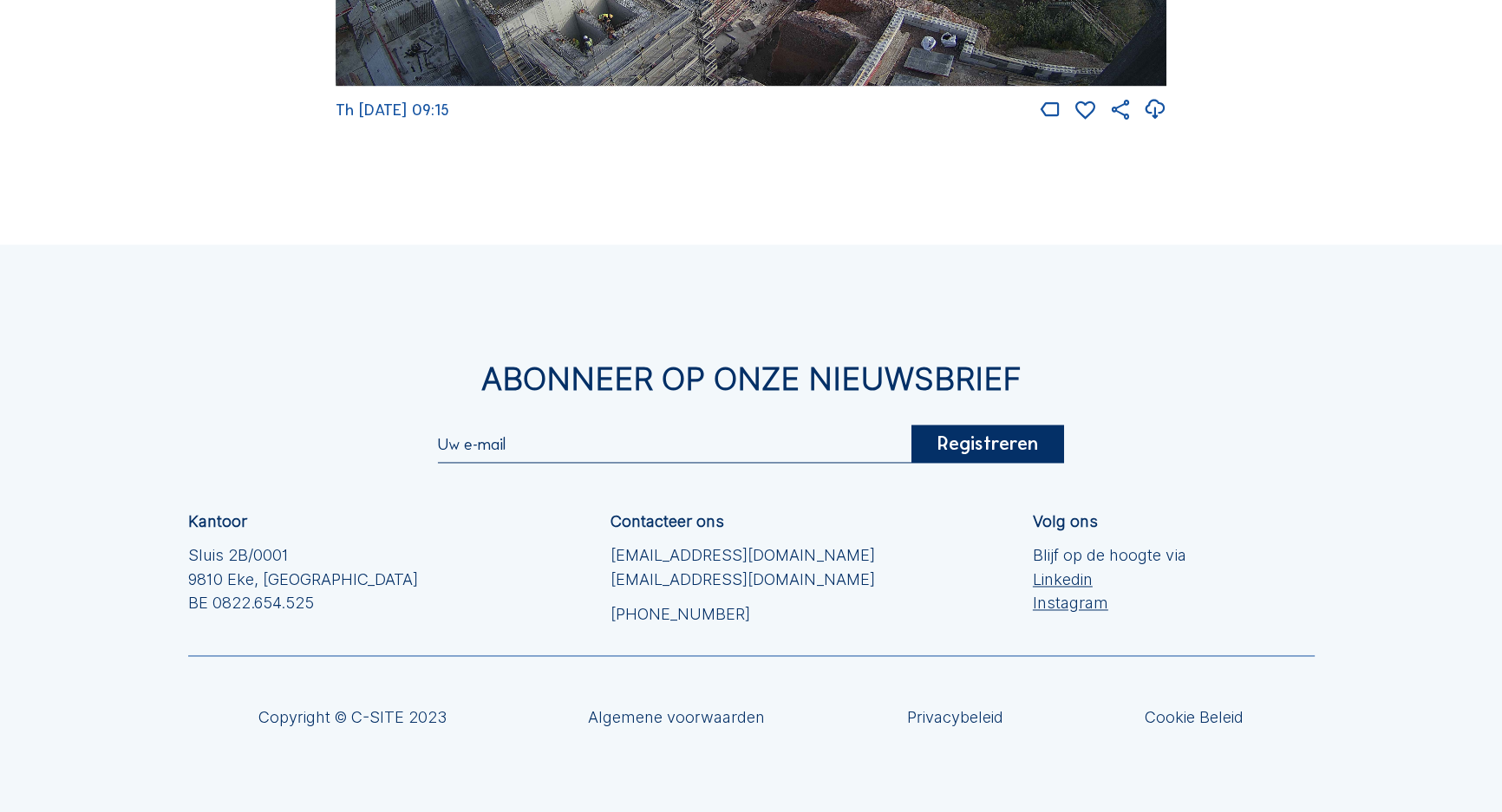
scroll to position [3277, 0]
